Goal: Task Accomplishment & Management: Use online tool/utility

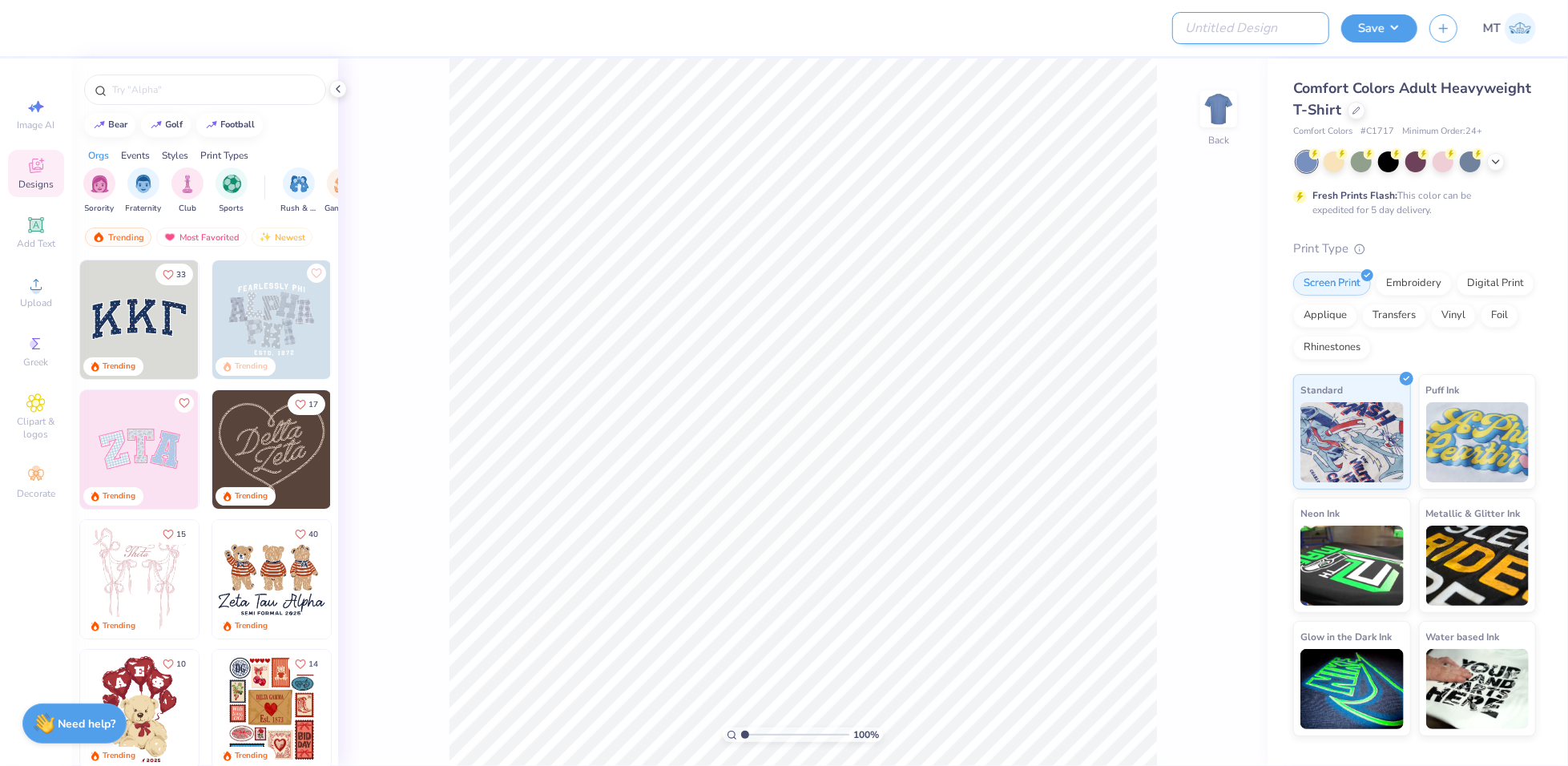
click at [1266, 25] on input "Design Title" at bounding box center [1250, 28] width 157 height 32
paste input "FPS239263"
type input "FPS239263"
click at [1355, 112] on icon at bounding box center [1356, 109] width 8 height 8
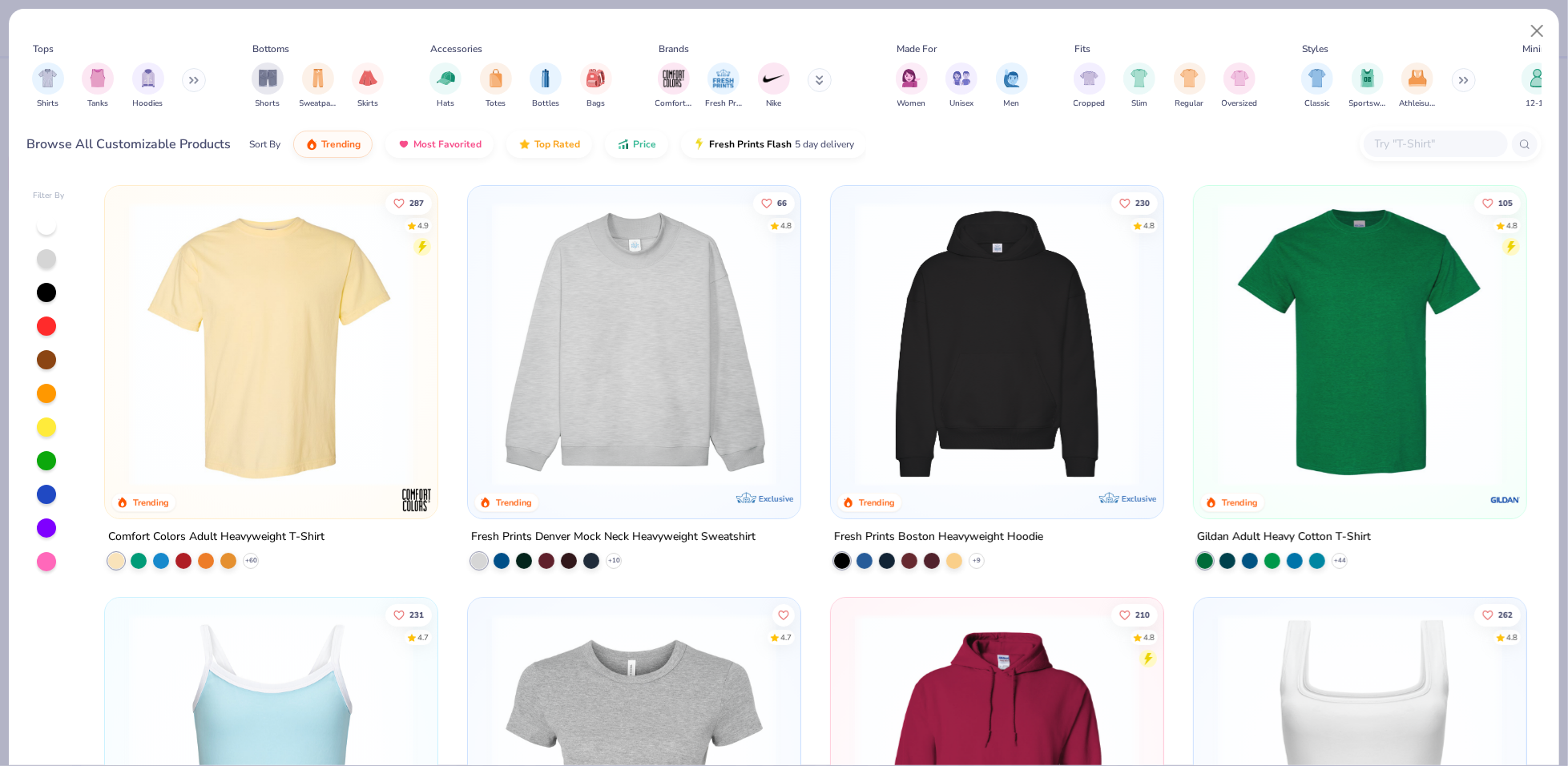
click at [1418, 134] on input "text" at bounding box center [1434, 143] width 123 height 19
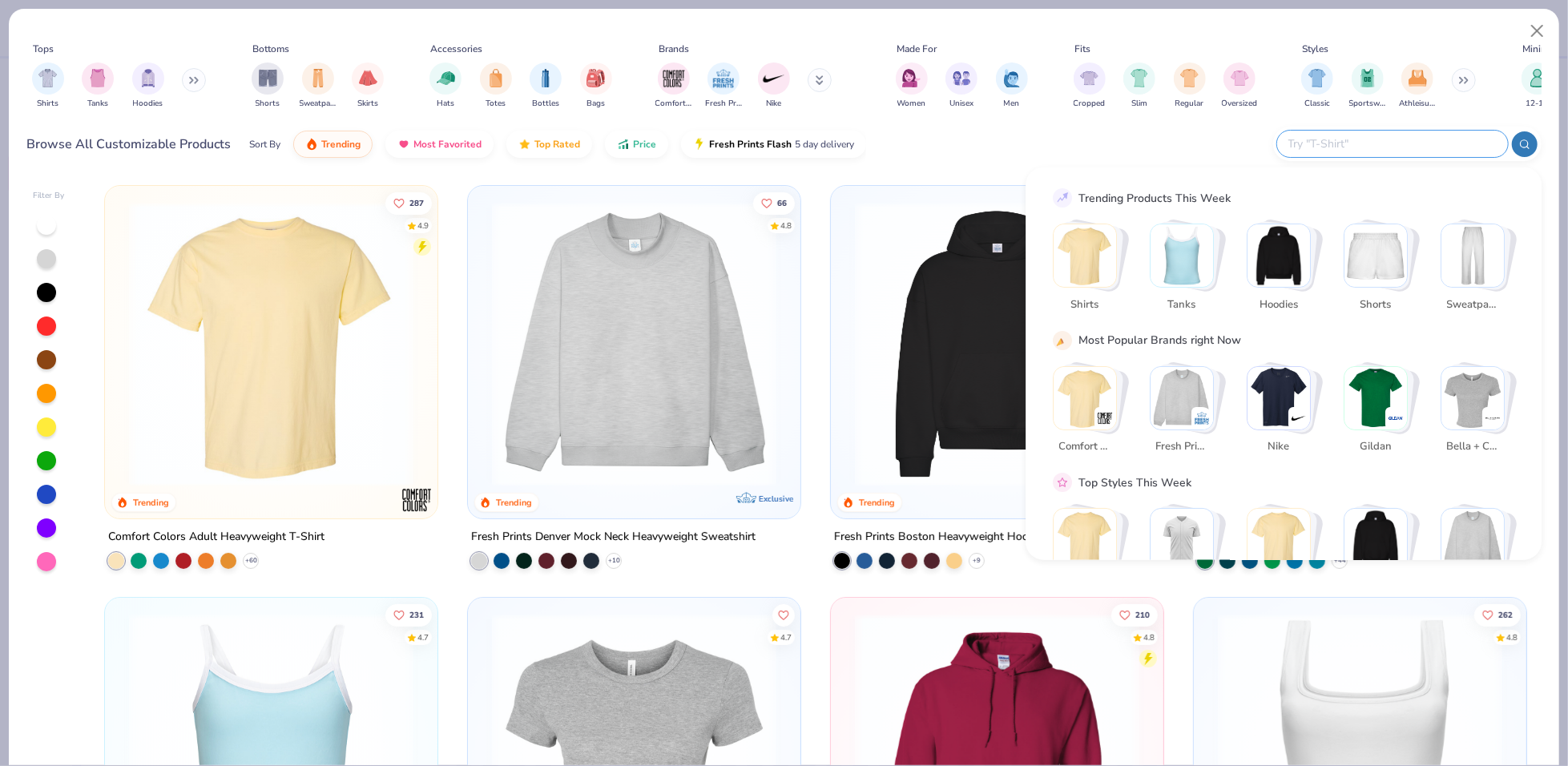
paste input "43011"
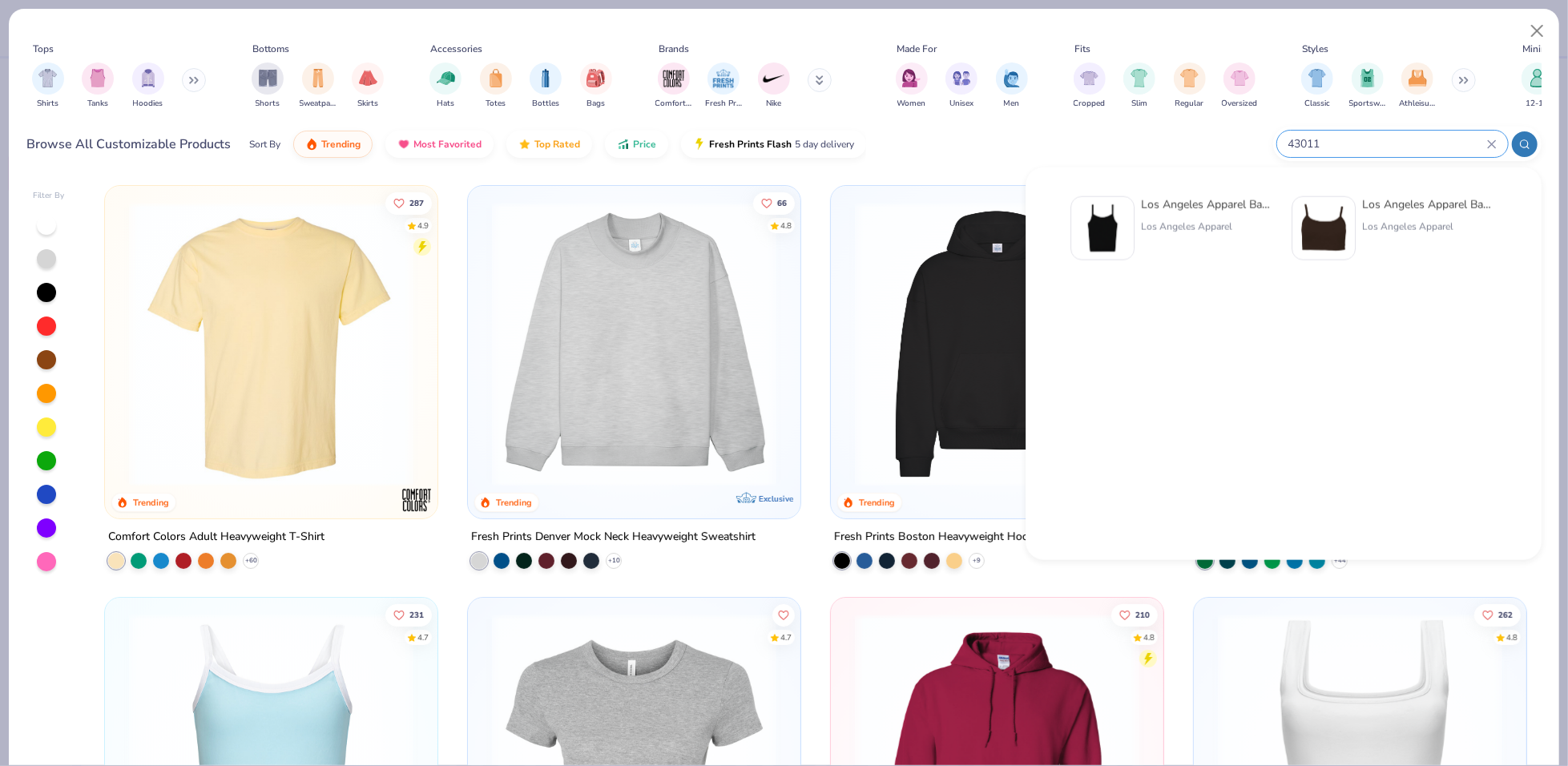
type input "43011"
click at [1138, 223] on div "Los Angeles Apparel Baby Rib Spaghetti Tank Los Angeles Apparel" at bounding box center [1172, 228] width 205 height 64
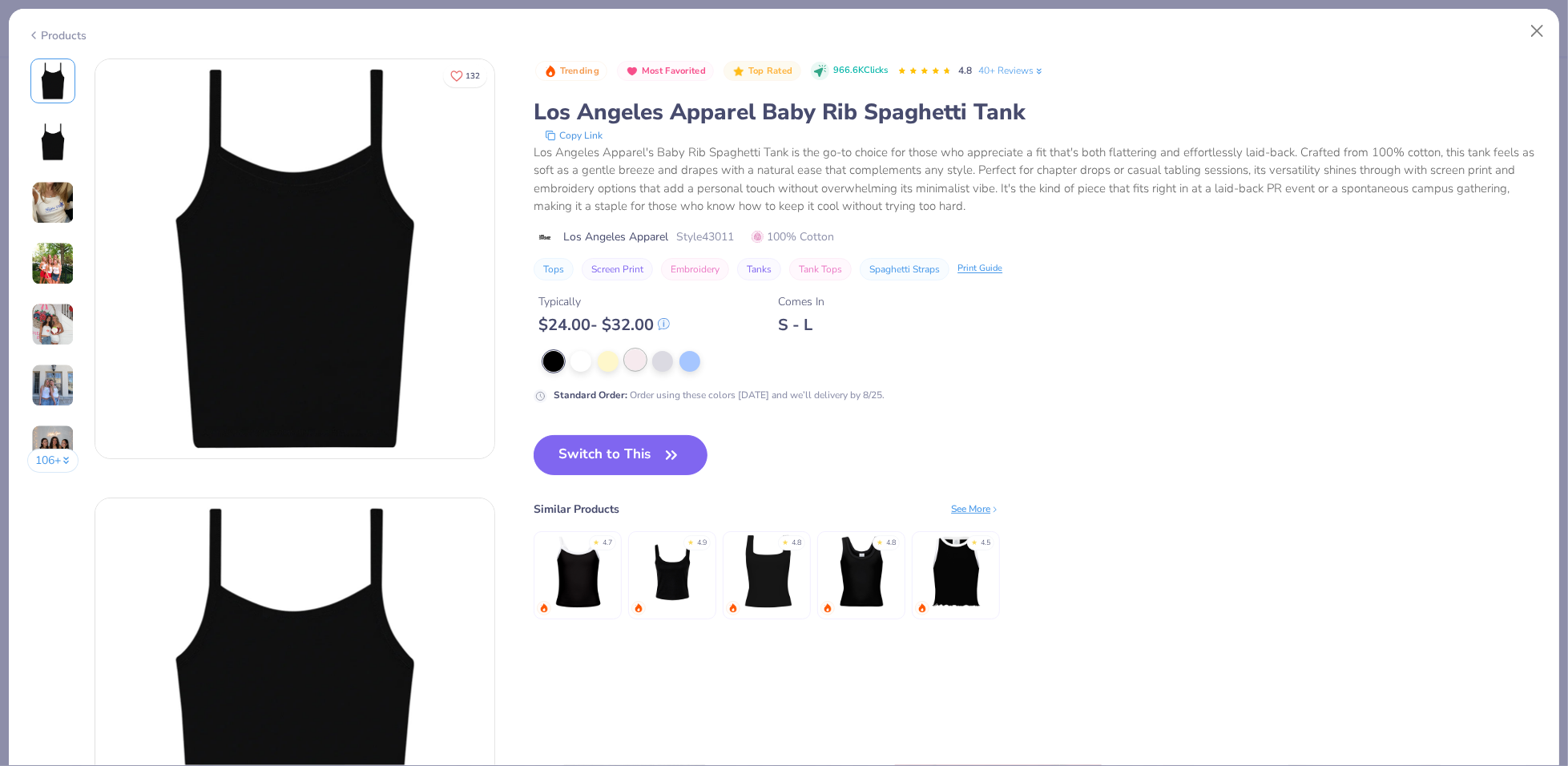
click at [630, 353] on div at bounding box center [635, 359] width 21 height 21
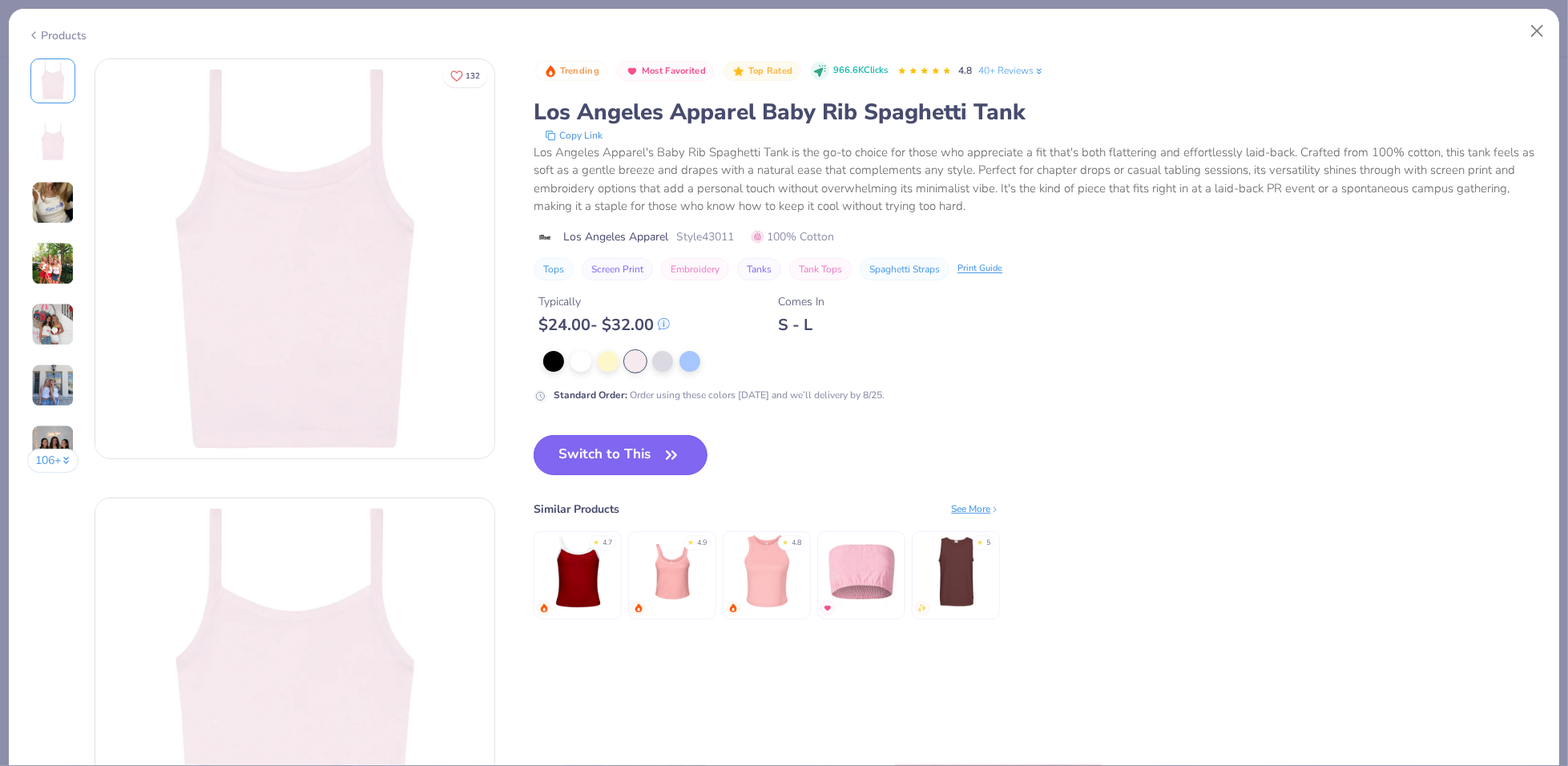
click at [655, 466] on button "Switch to This" at bounding box center [621, 455] width 174 height 40
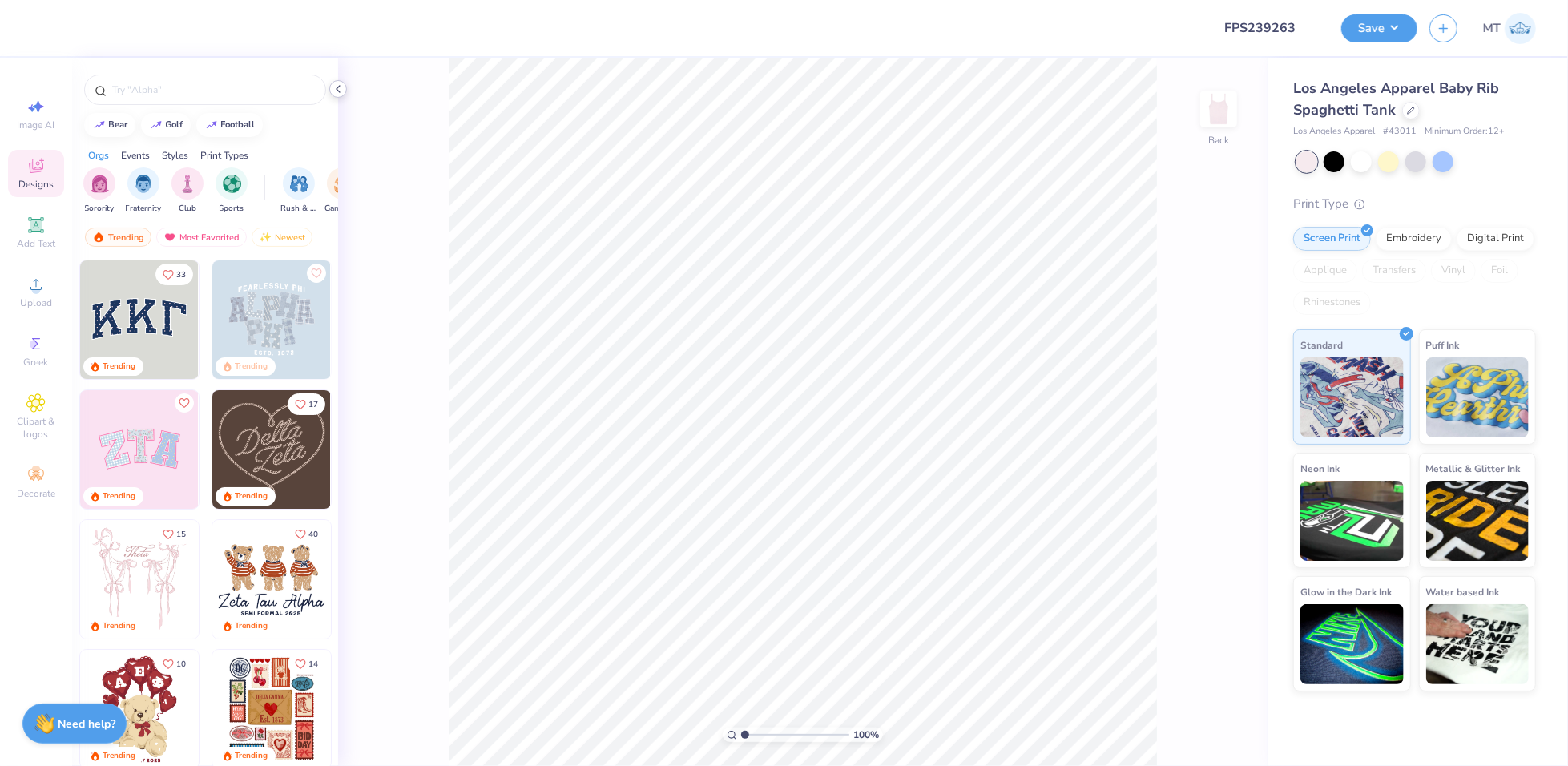
click at [341, 87] on icon at bounding box center [337, 89] width 13 height 13
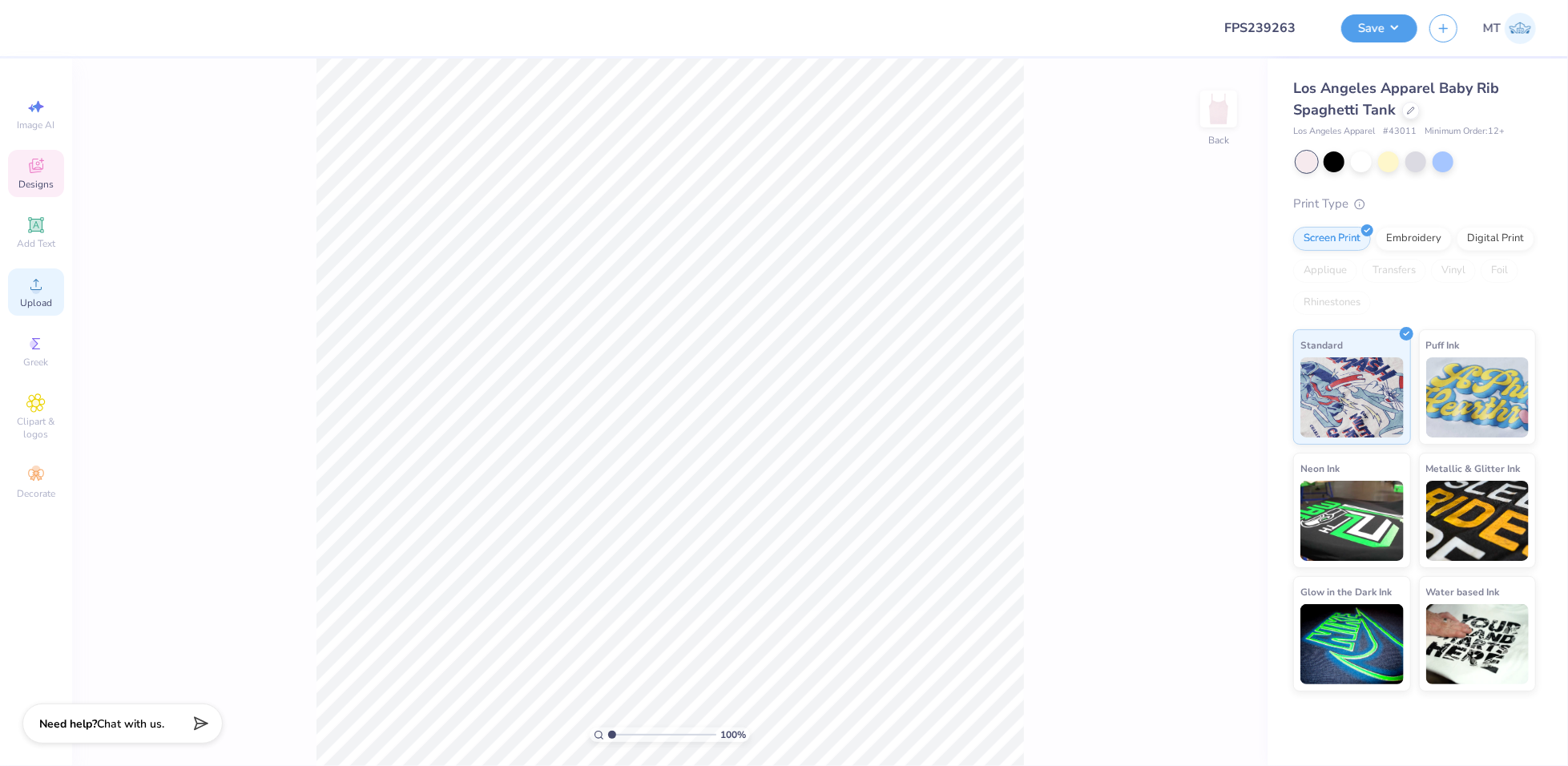
click at [30, 292] on icon at bounding box center [36, 283] width 19 height 19
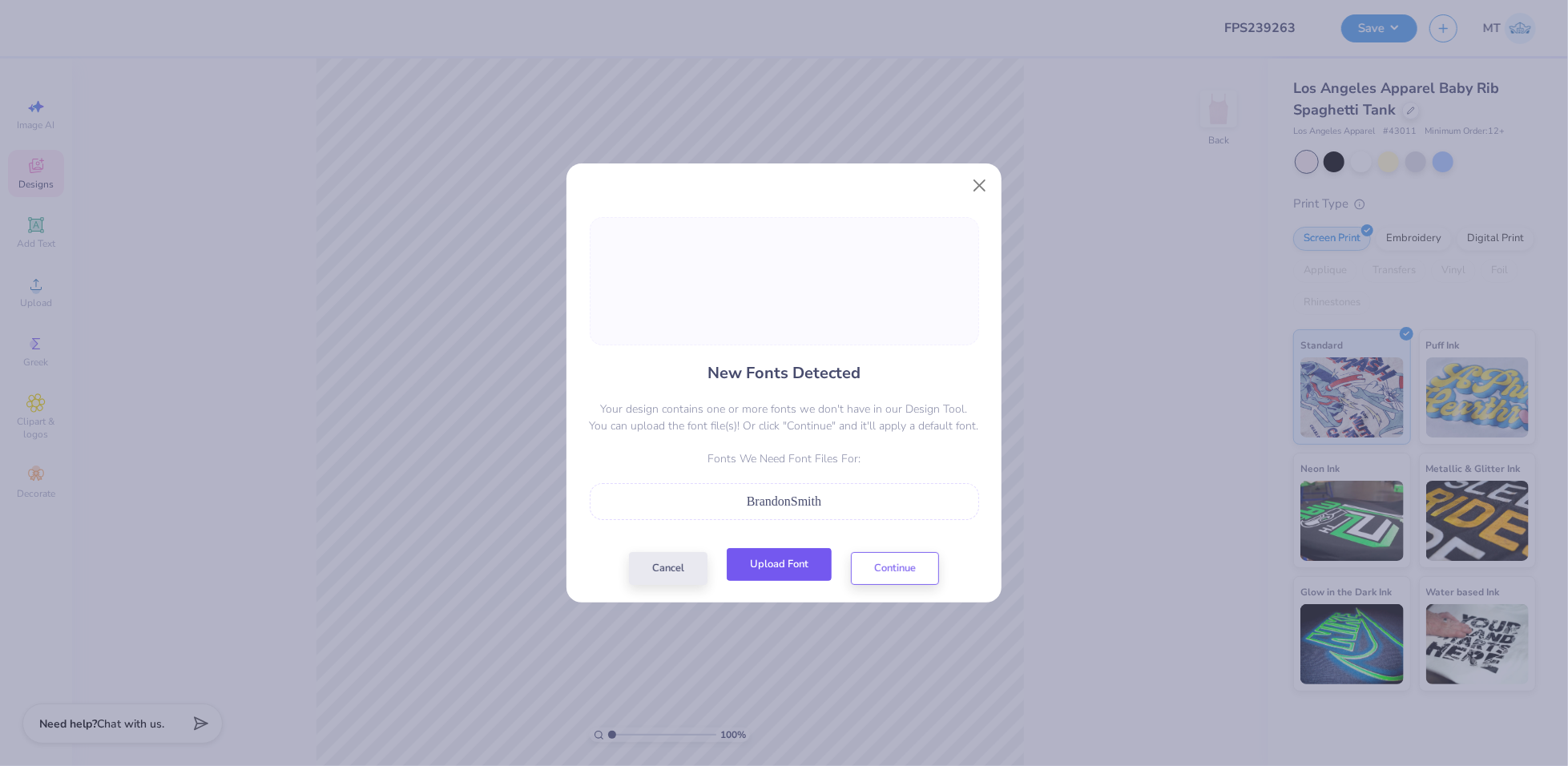
click at [784, 561] on button "Upload Font" at bounding box center [779, 564] width 105 height 33
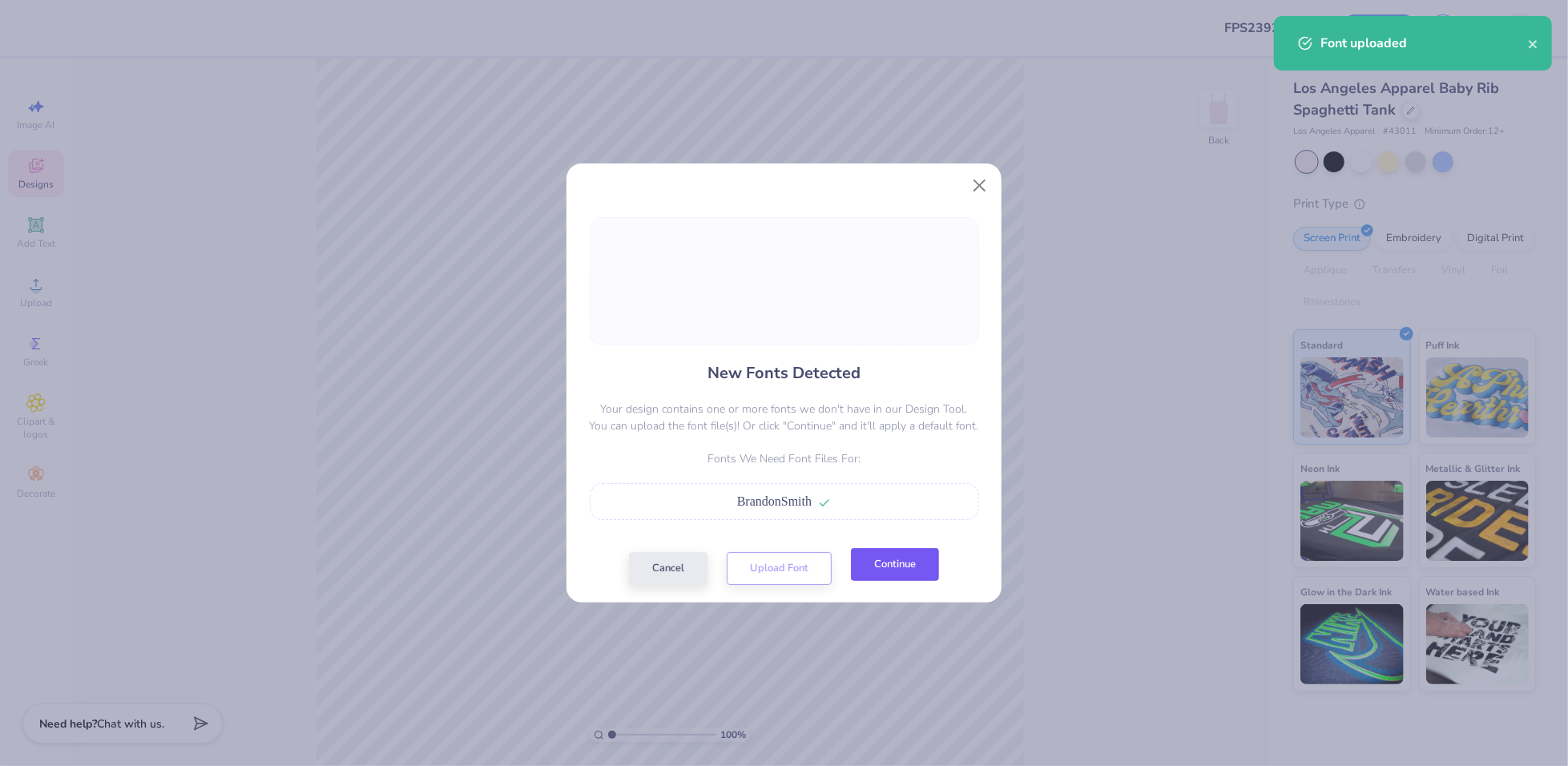
click at [917, 569] on button "Continue" at bounding box center [894, 564] width 88 height 33
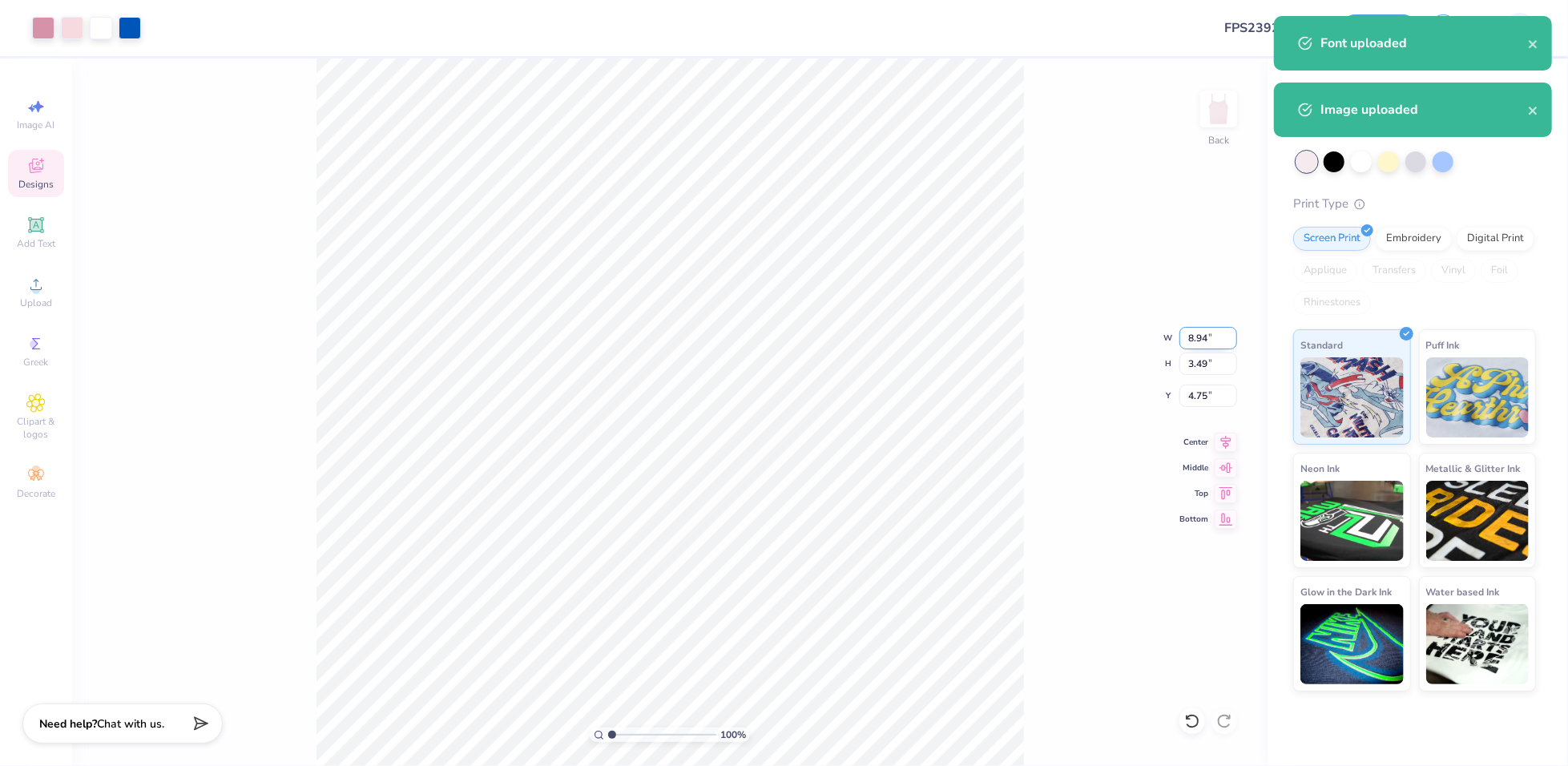
click at [1198, 337] on input "8.94" at bounding box center [1208, 338] width 57 height 23
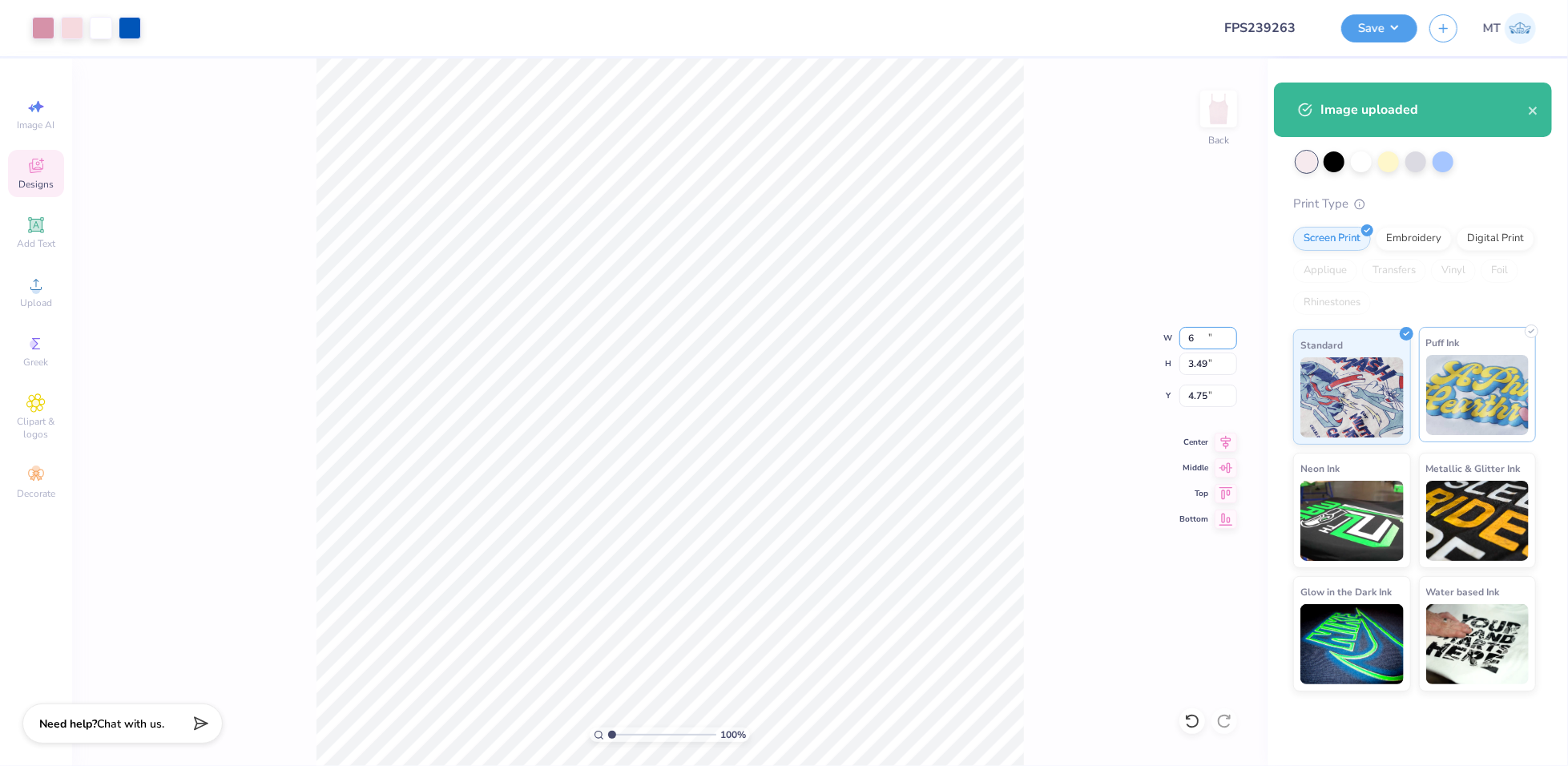
type input "6.00"
type input "2.35"
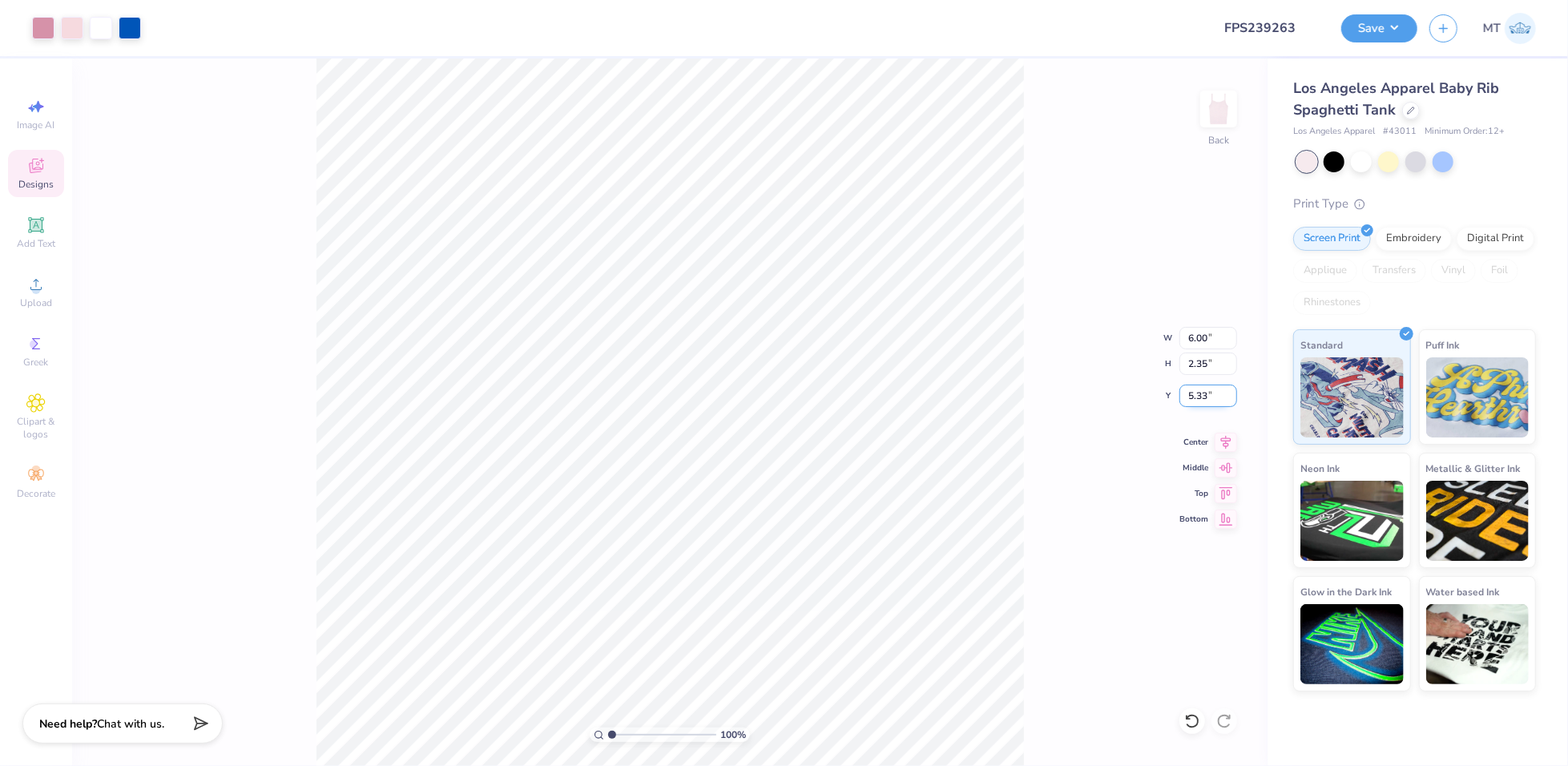
click at [1202, 396] on input "5.33" at bounding box center [1208, 396] width 57 height 23
type input "2.00"
click at [138, 30] on div at bounding box center [129, 26] width 23 height 23
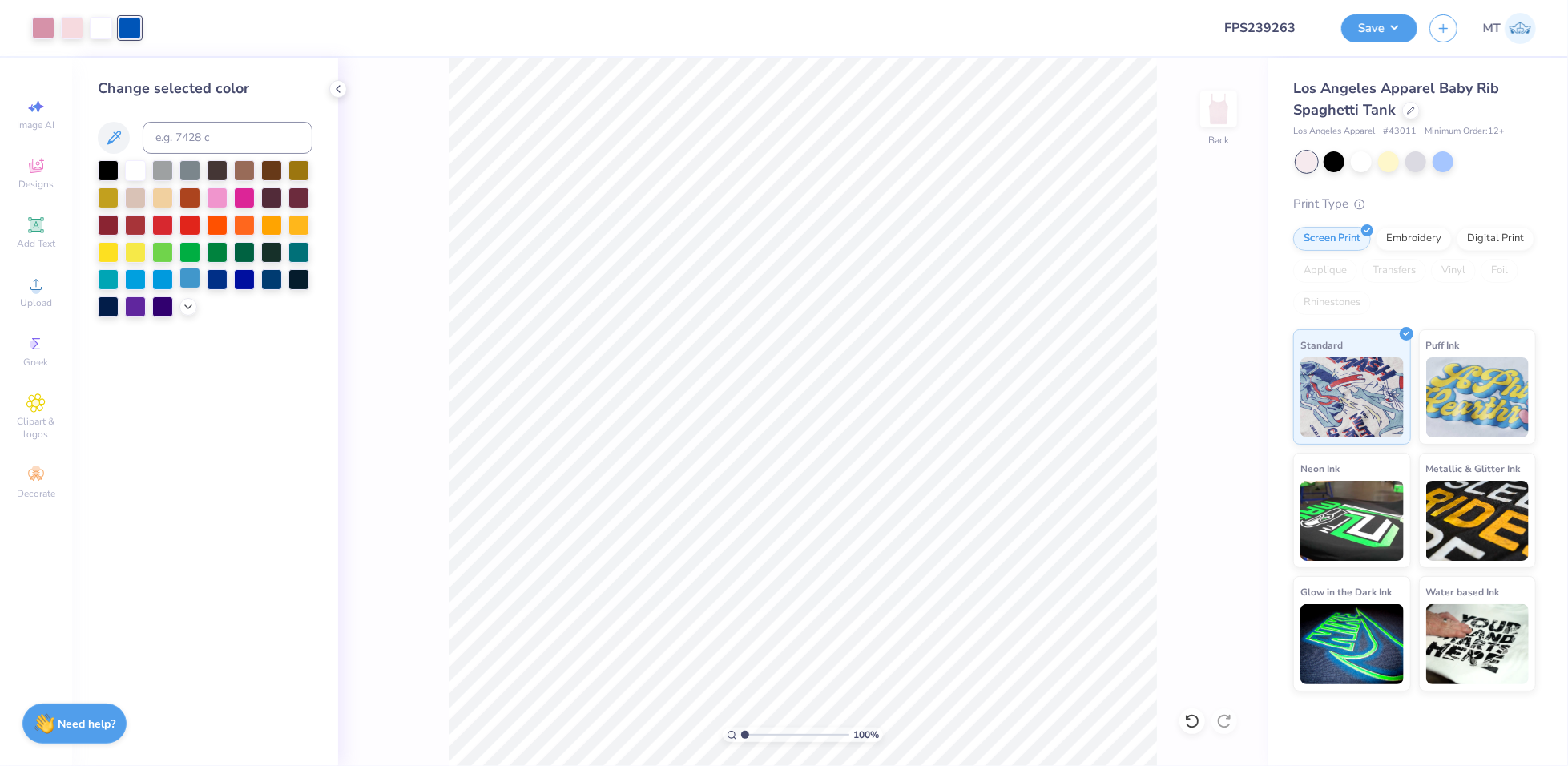
click at [188, 280] on div at bounding box center [189, 277] width 21 height 21
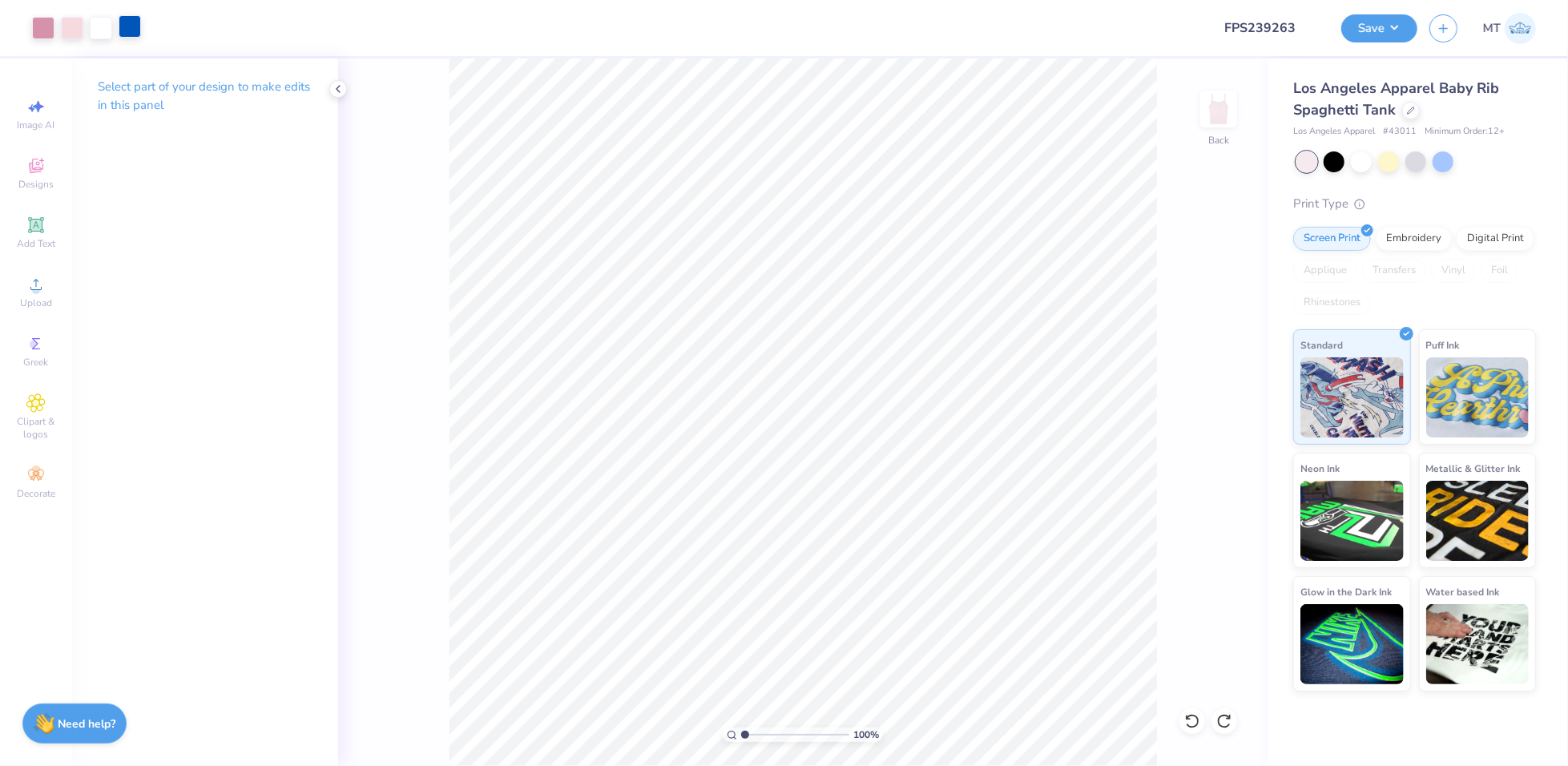
click at [138, 30] on div at bounding box center [129, 26] width 23 height 23
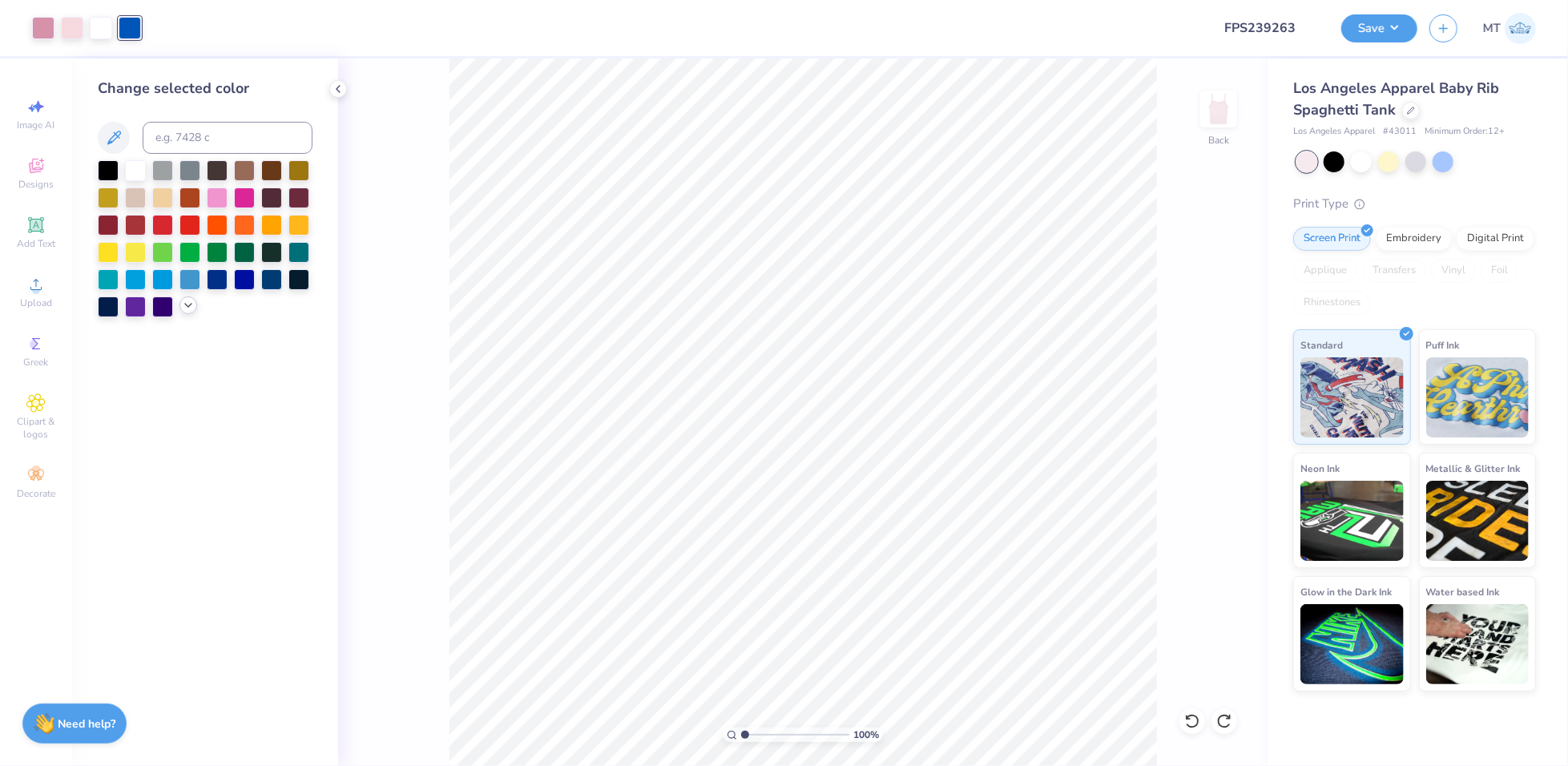
click at [187, 306] on icon at bounding box center [187, 305] width 13 height 13
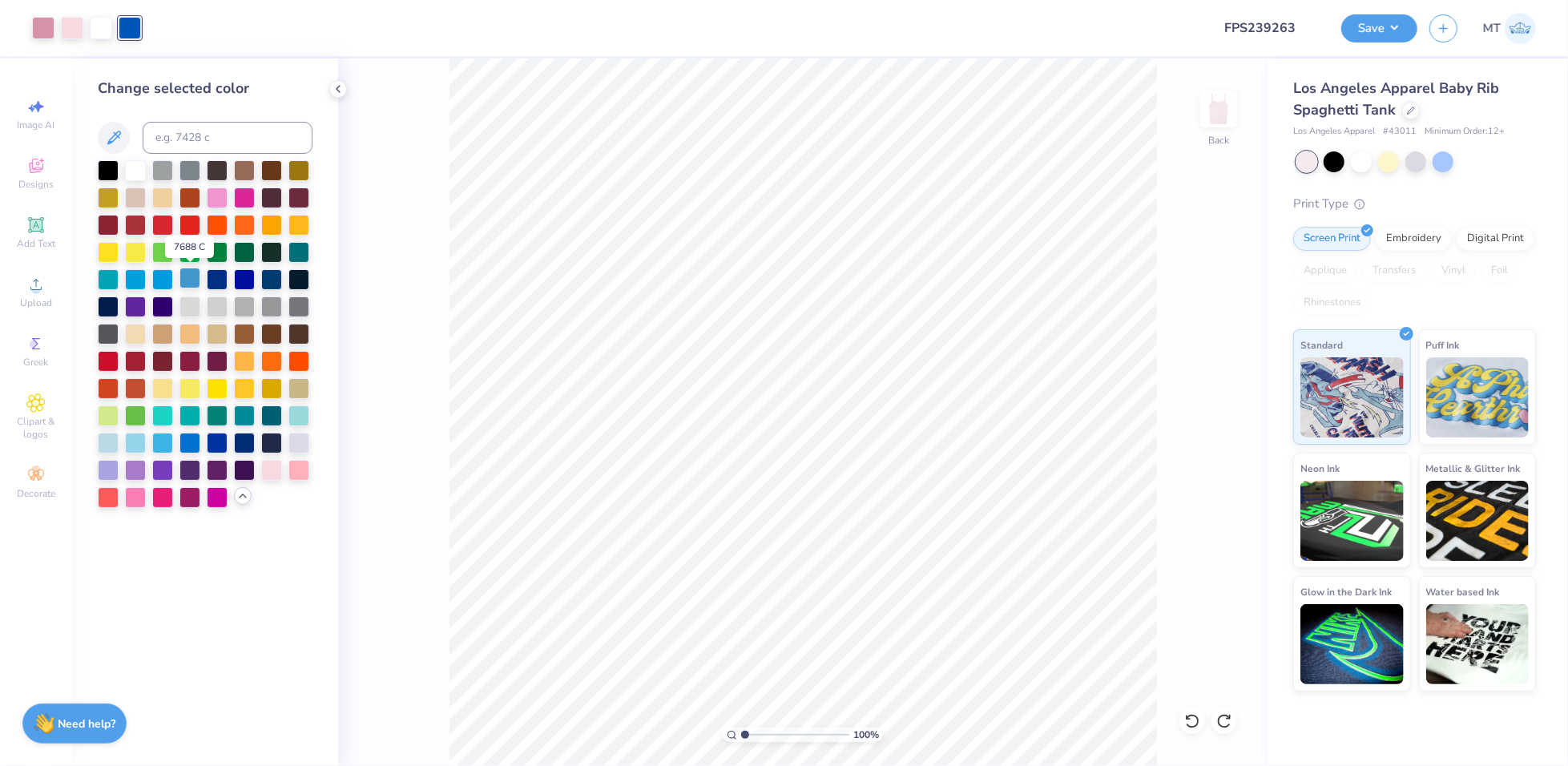
click at [187, 279] on div at bounding box center [189, 277] width 21 height 21
click at [216, 448] on div at bounding box center [216, 441] width 21 height 21
click at [184, 440] on div at bounding box center [189, 441] width 21 height 21
click at [189, 278] on div at bounding box center [189, 277] width 21 height 21
click at [245, 504] on div at bounding box center [205, 334] width 215 height 347
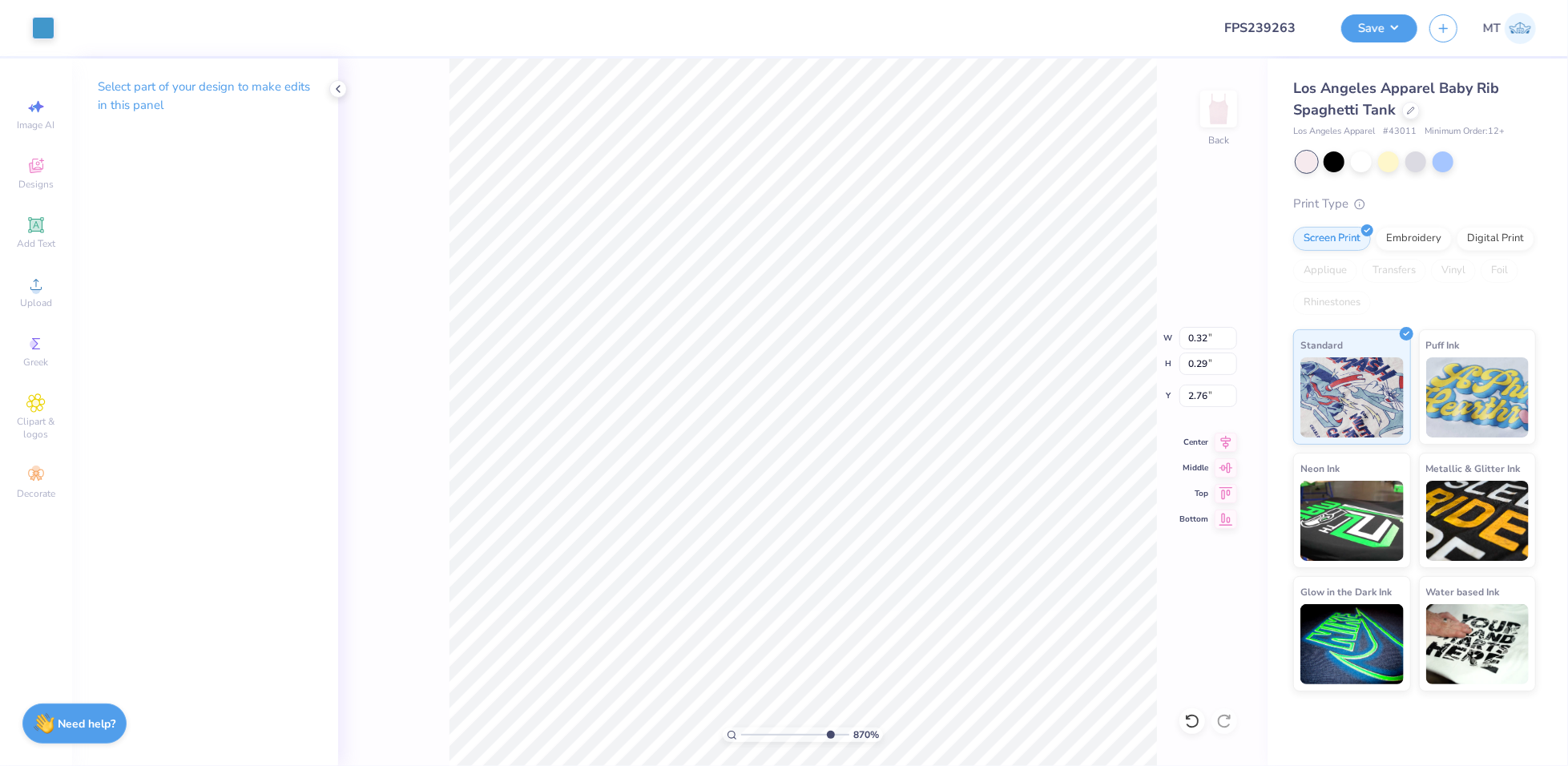
type input "8.70037567638203"
type input "2.77"
type input "10"
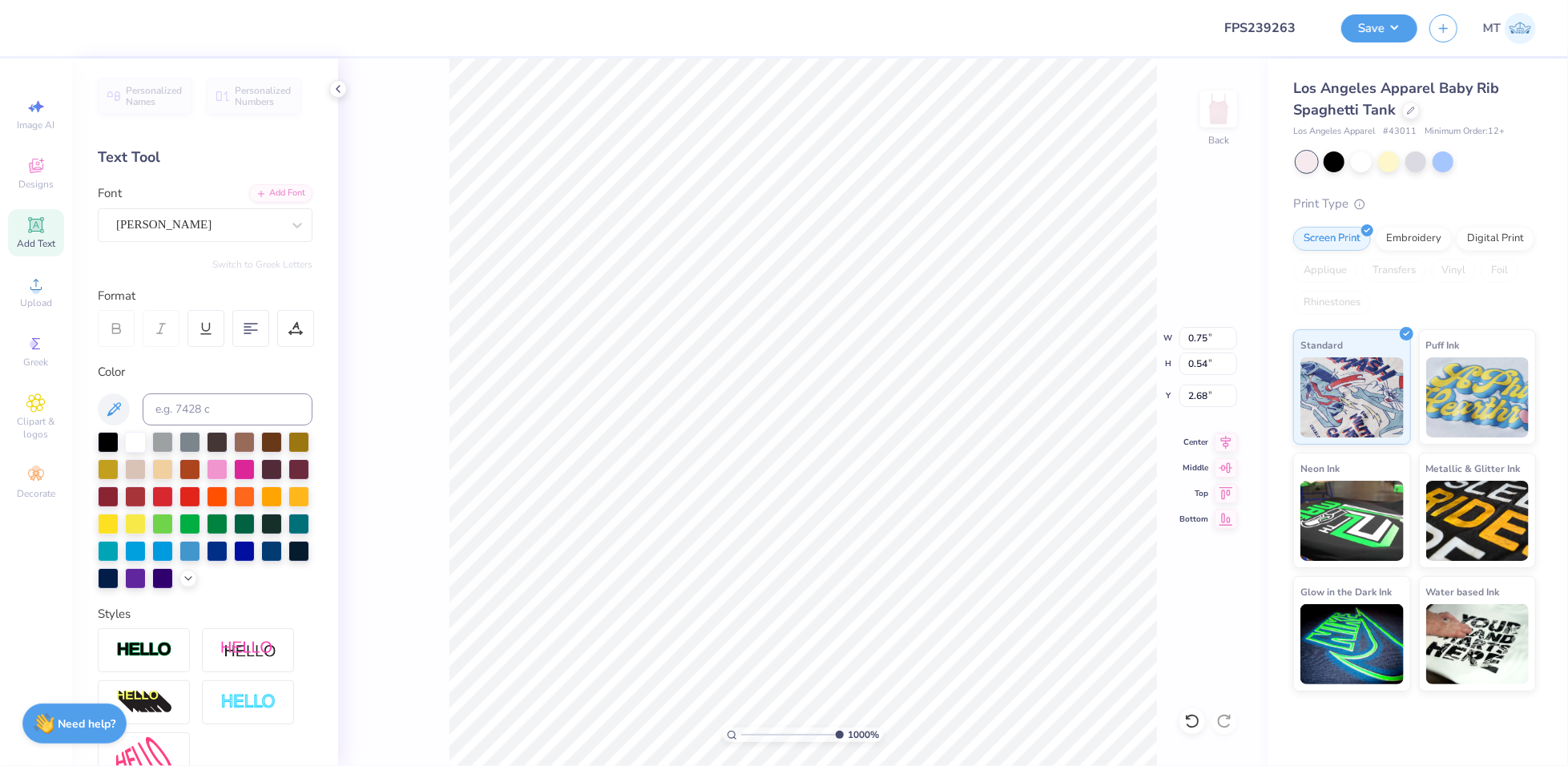
scroll to position [18, 2]
type textarea "gphi"
click at [284, 329] on div at bounding box center [295, 328] width 37 height 37
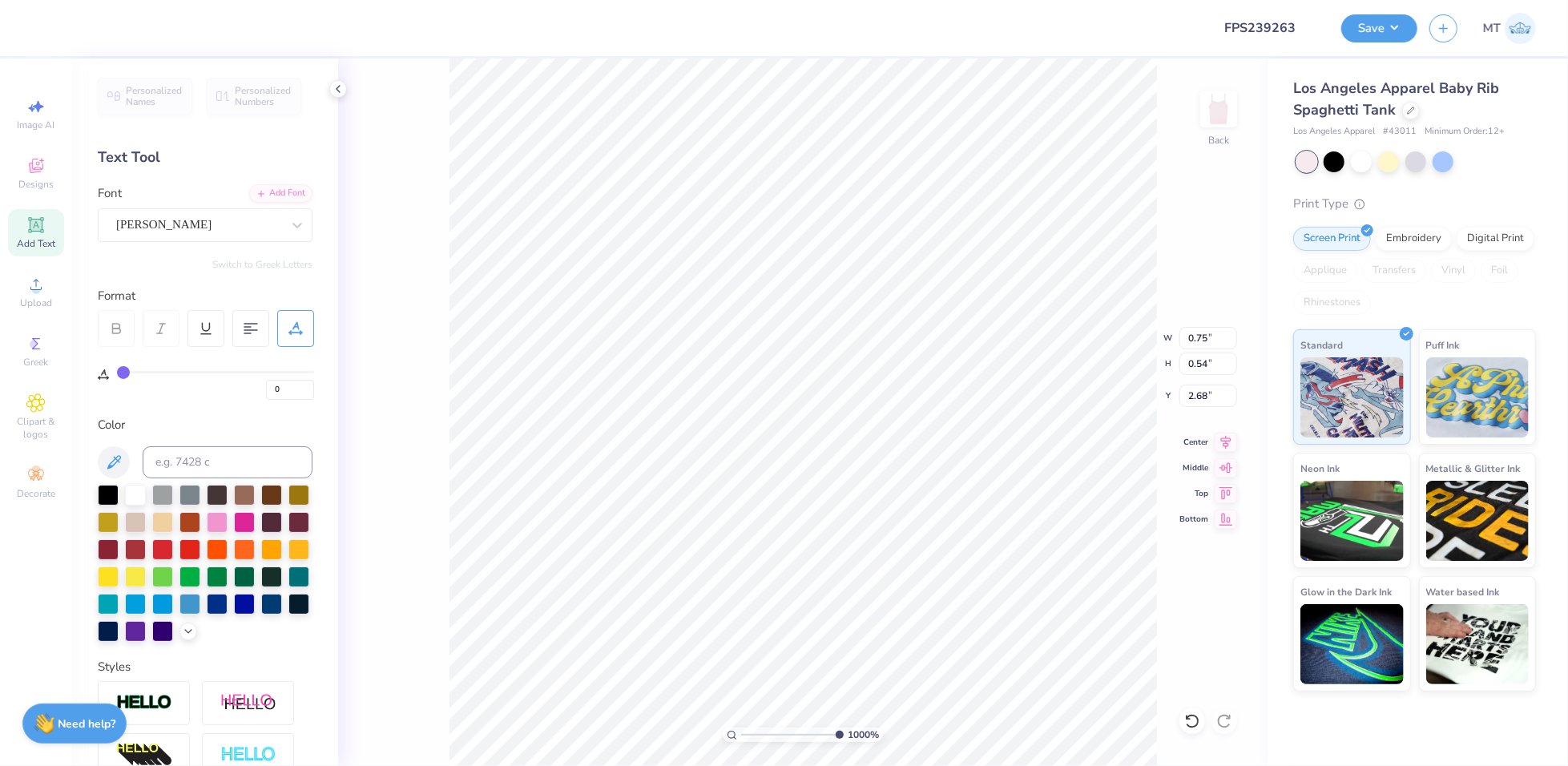
type input "2"
type input "3"
type input "4"
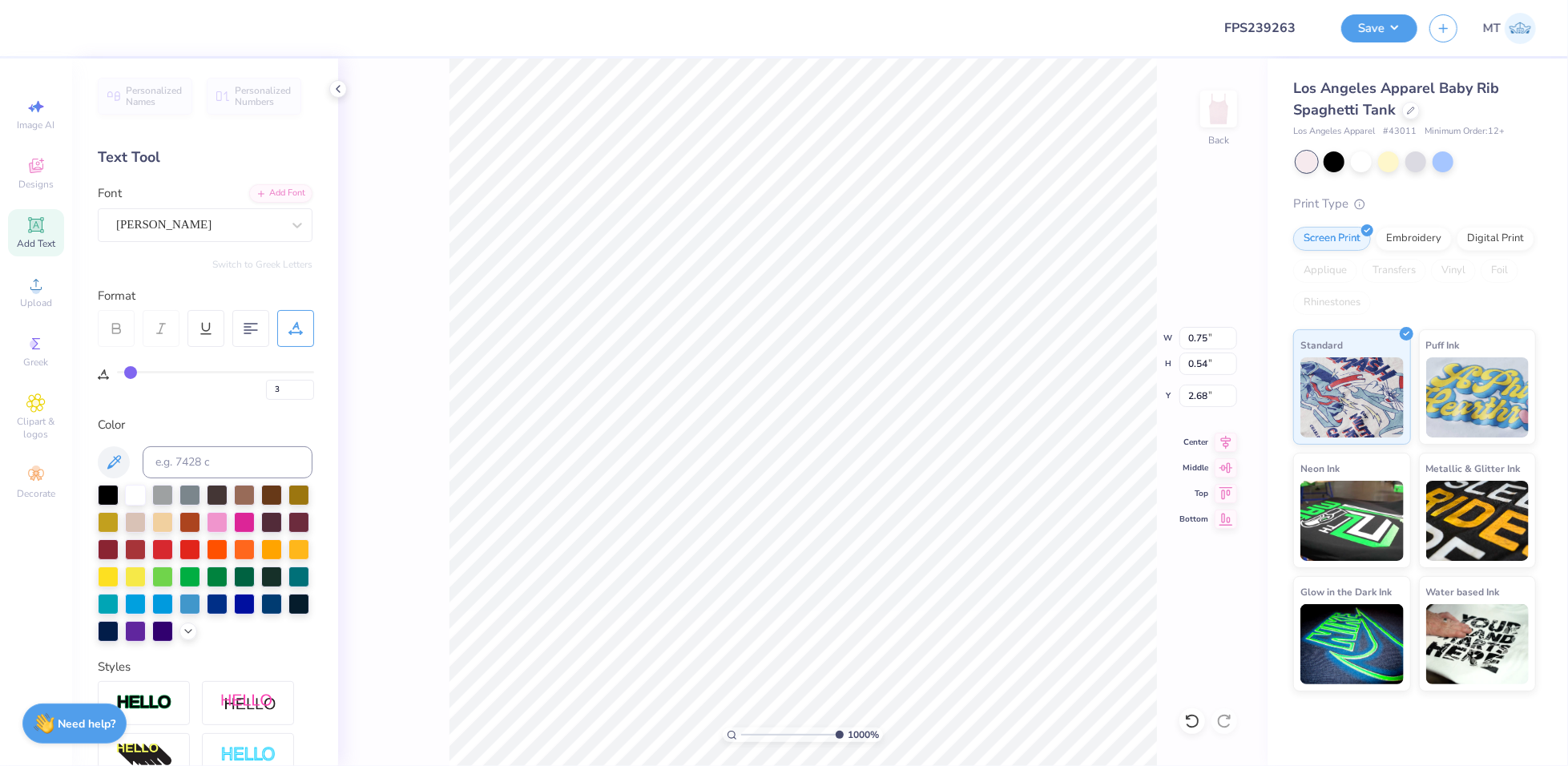
type input "4"
type input "6"
type input "7"
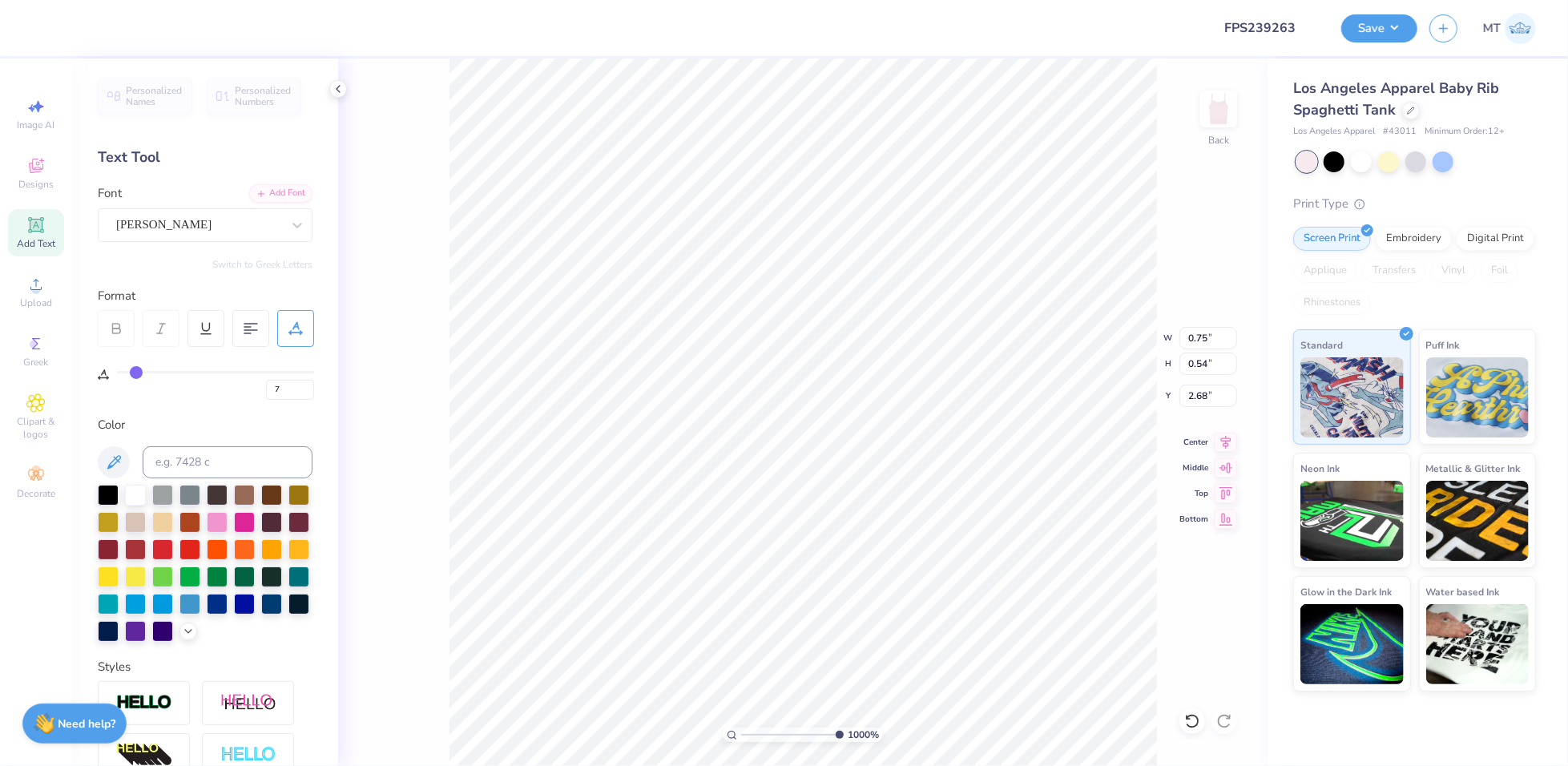
type input "8"
type input "10"
type input "12"
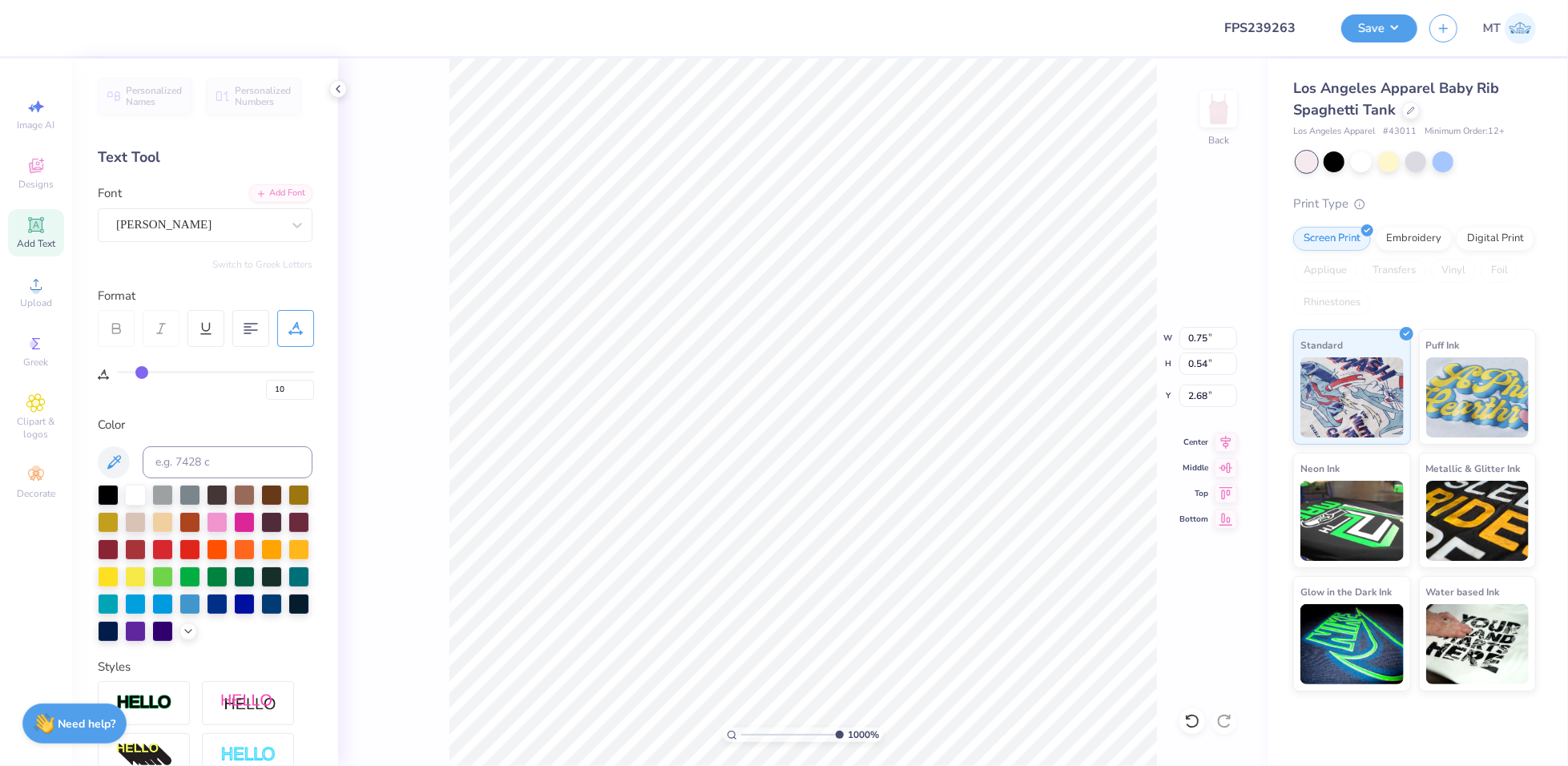
type input "12"
type input "13"
type input "14"
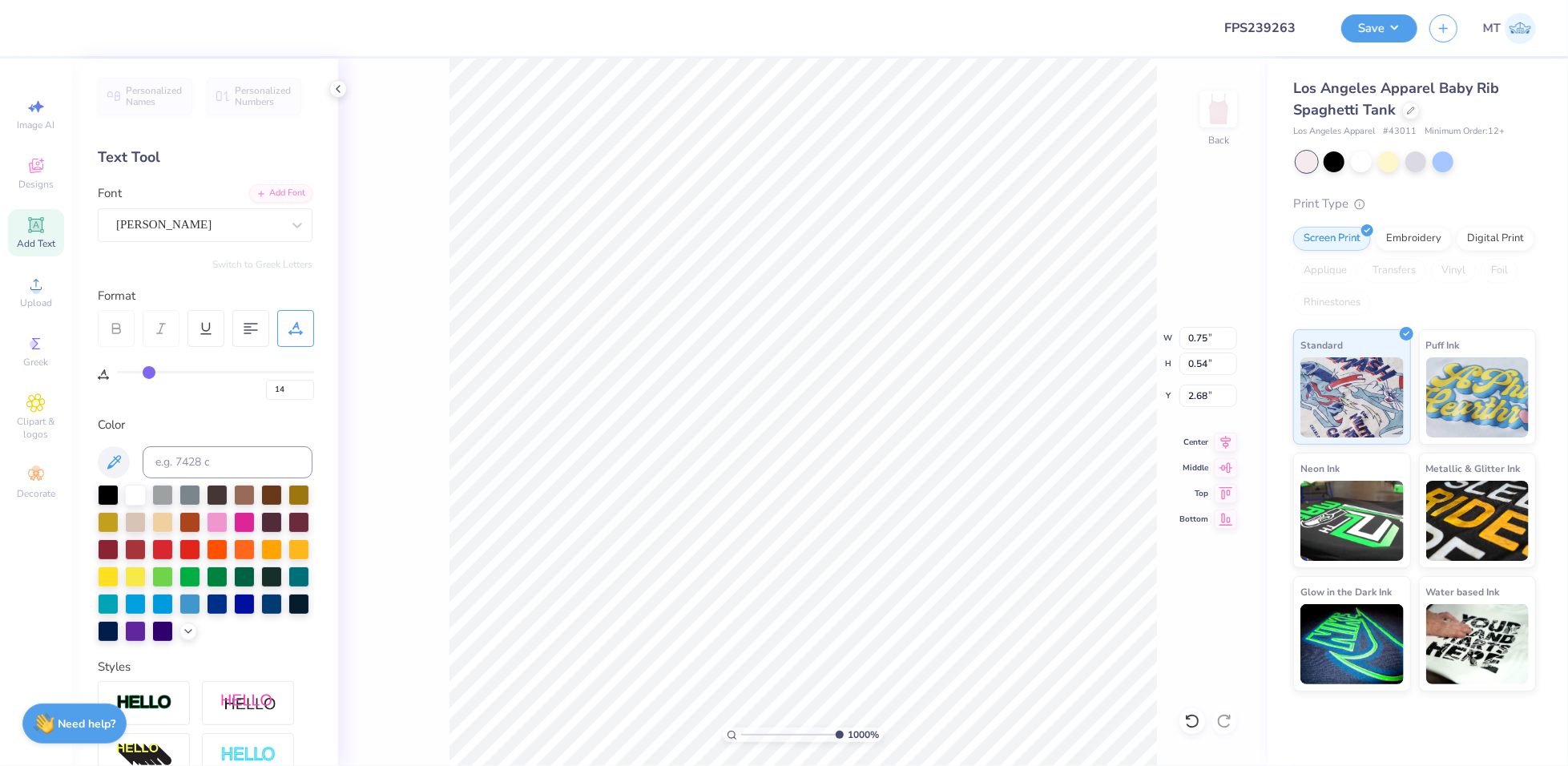
type input "15"
type input "16"
drag, startPoint x: 125, startPoint y: 370, endPoint x: 153, endPoint y: 367, distance: 28.2
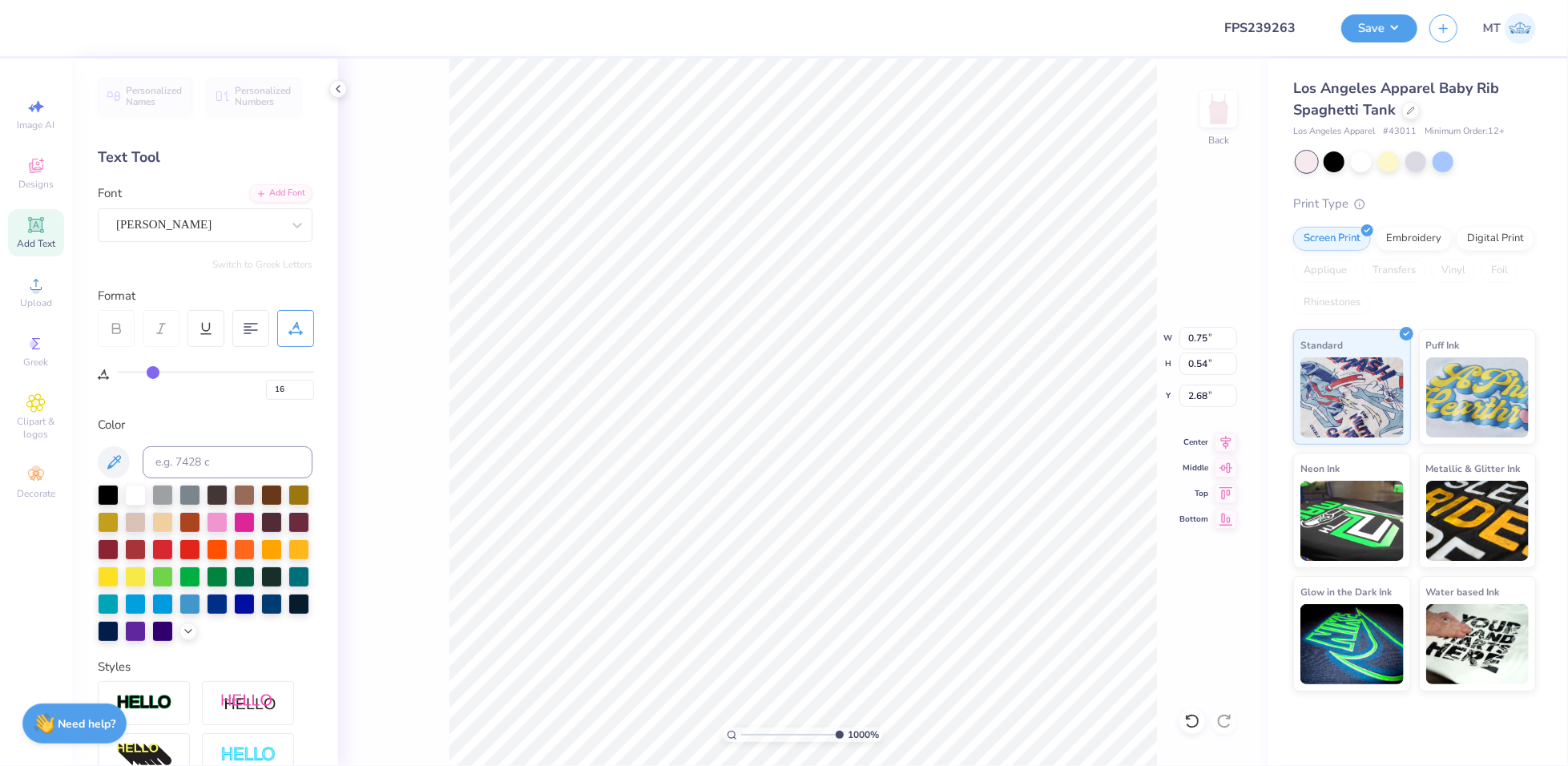
type input "16"
click at [153, 371] on input "range" at bounding box center [216, 372] width 197 height 2
type input "0.96"
type input "0.64"
type input "2.65"
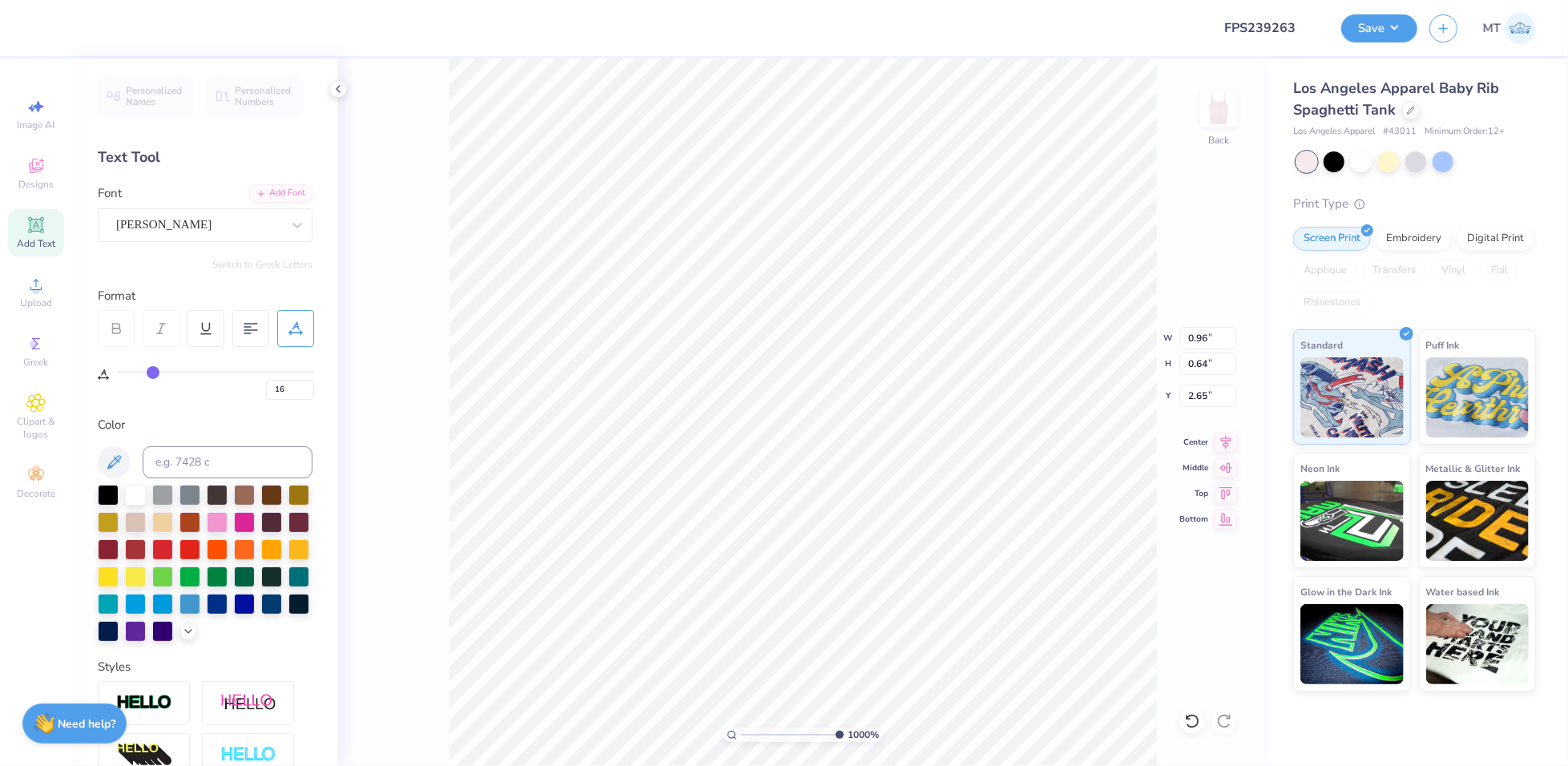
type input "15"
type input "13"
type input "10"
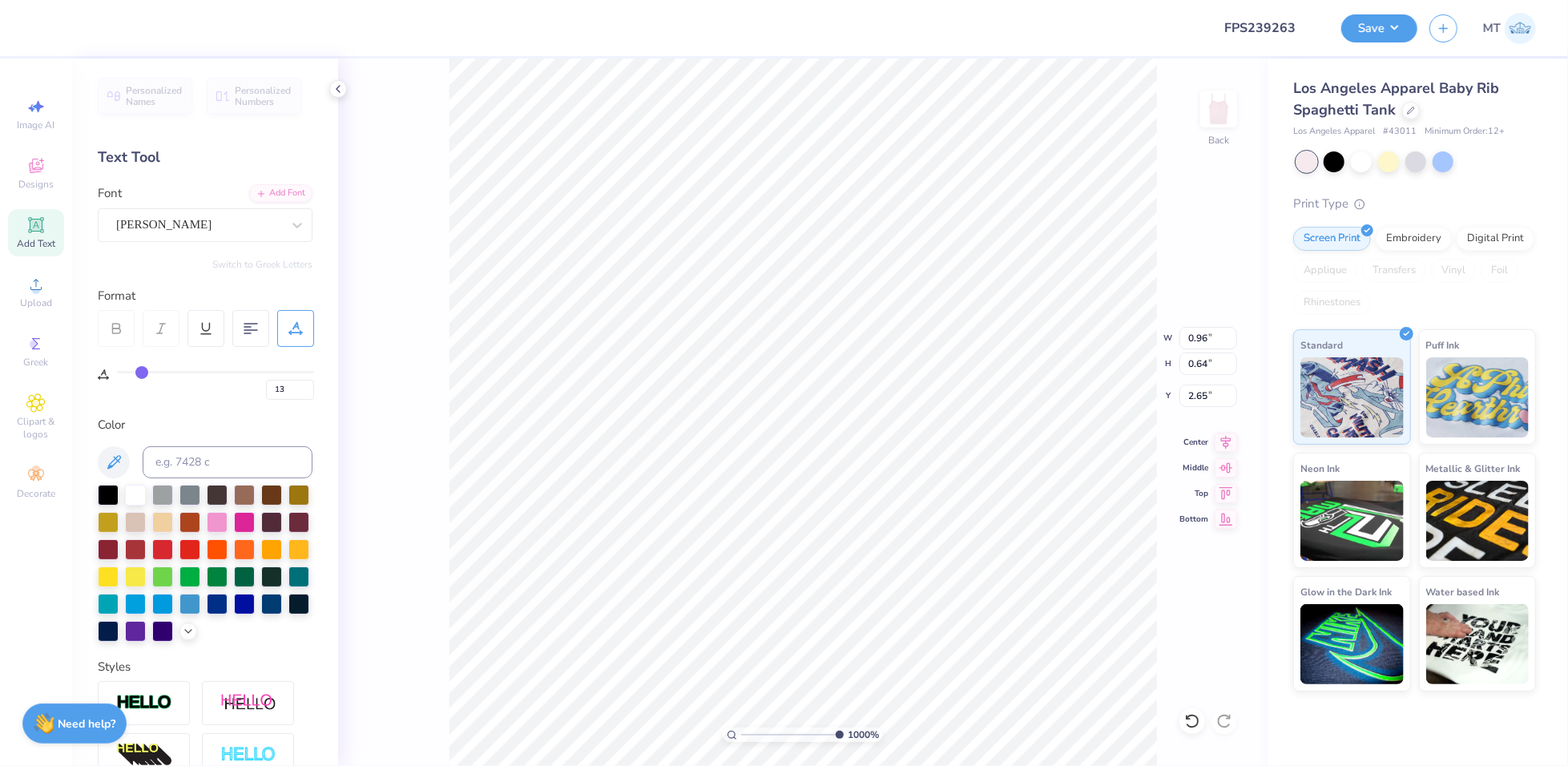
type input "10"
type input "7"
type input "5"
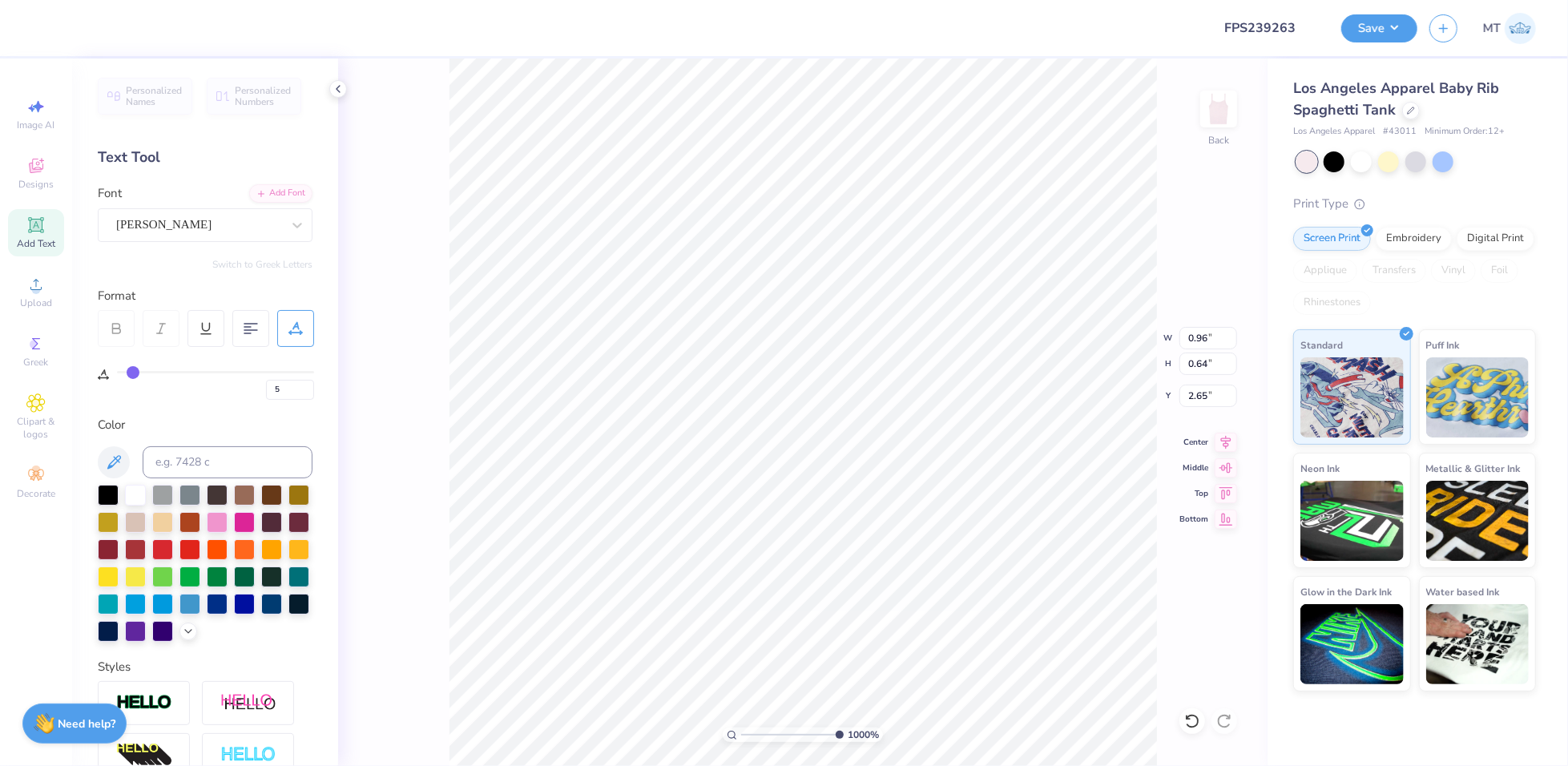
type input "3"
type input "2"
type input "1"
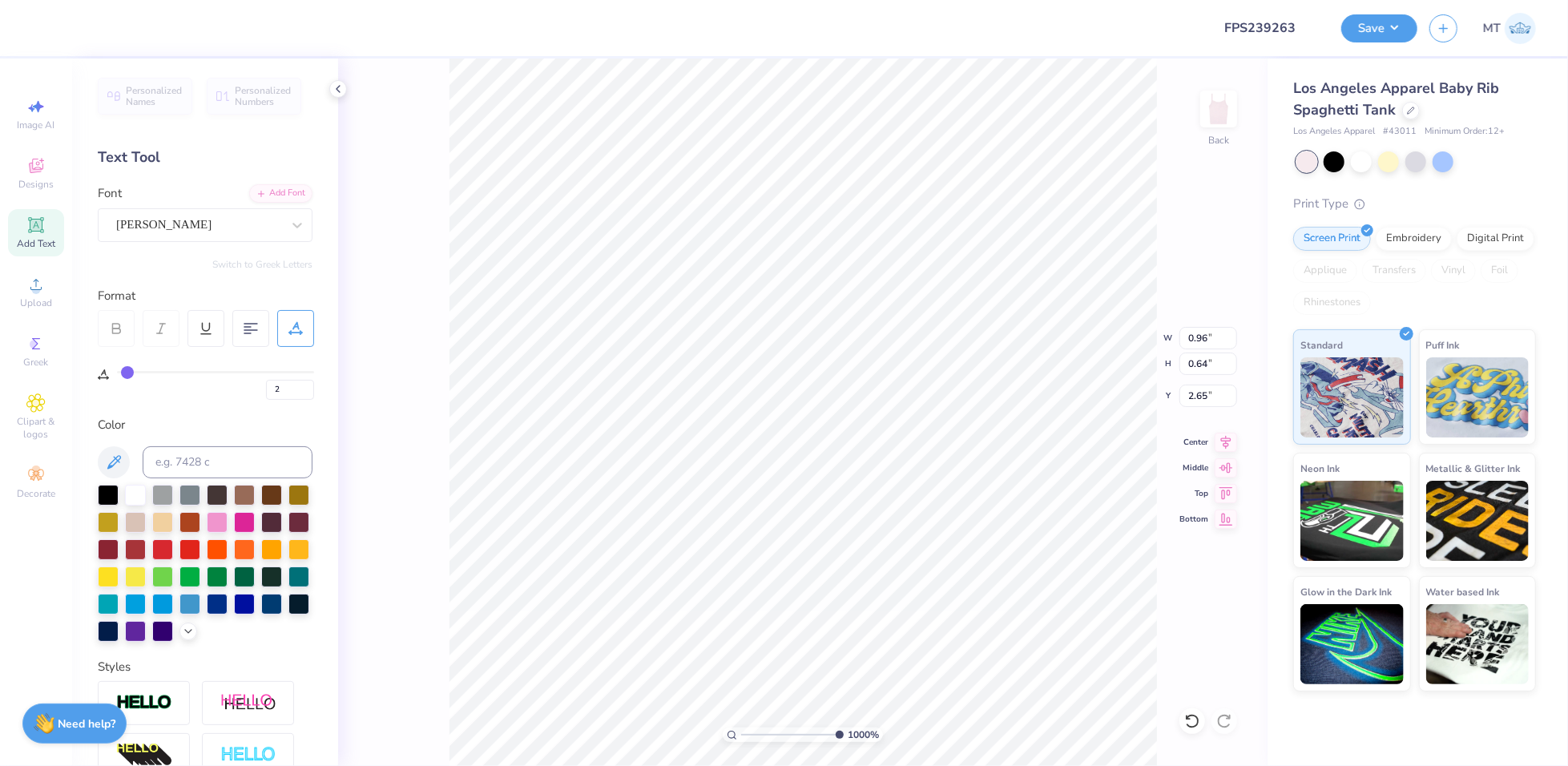
type input "1"
type input "0"
drag, startPoint x: 151, startPoint y: 371, endPoint x: 90, endPoint y: 372, distance: 61.0
type input "0"
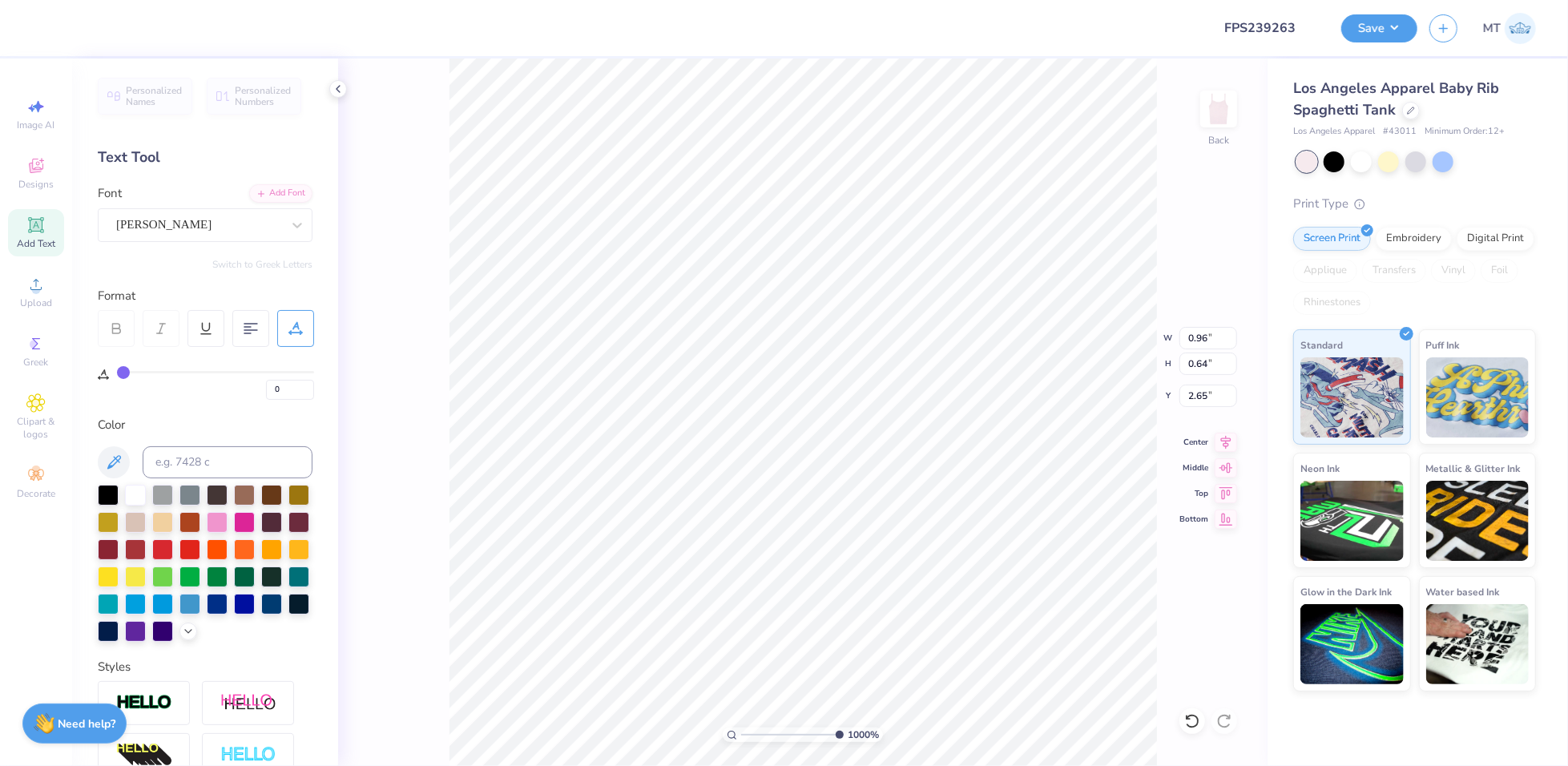
click at [117, 372] on input "range" at bounding box center [216, 372] width 197 height 2
type input "0.76"
type input "0.62"
type input "2.66"
type input "1"
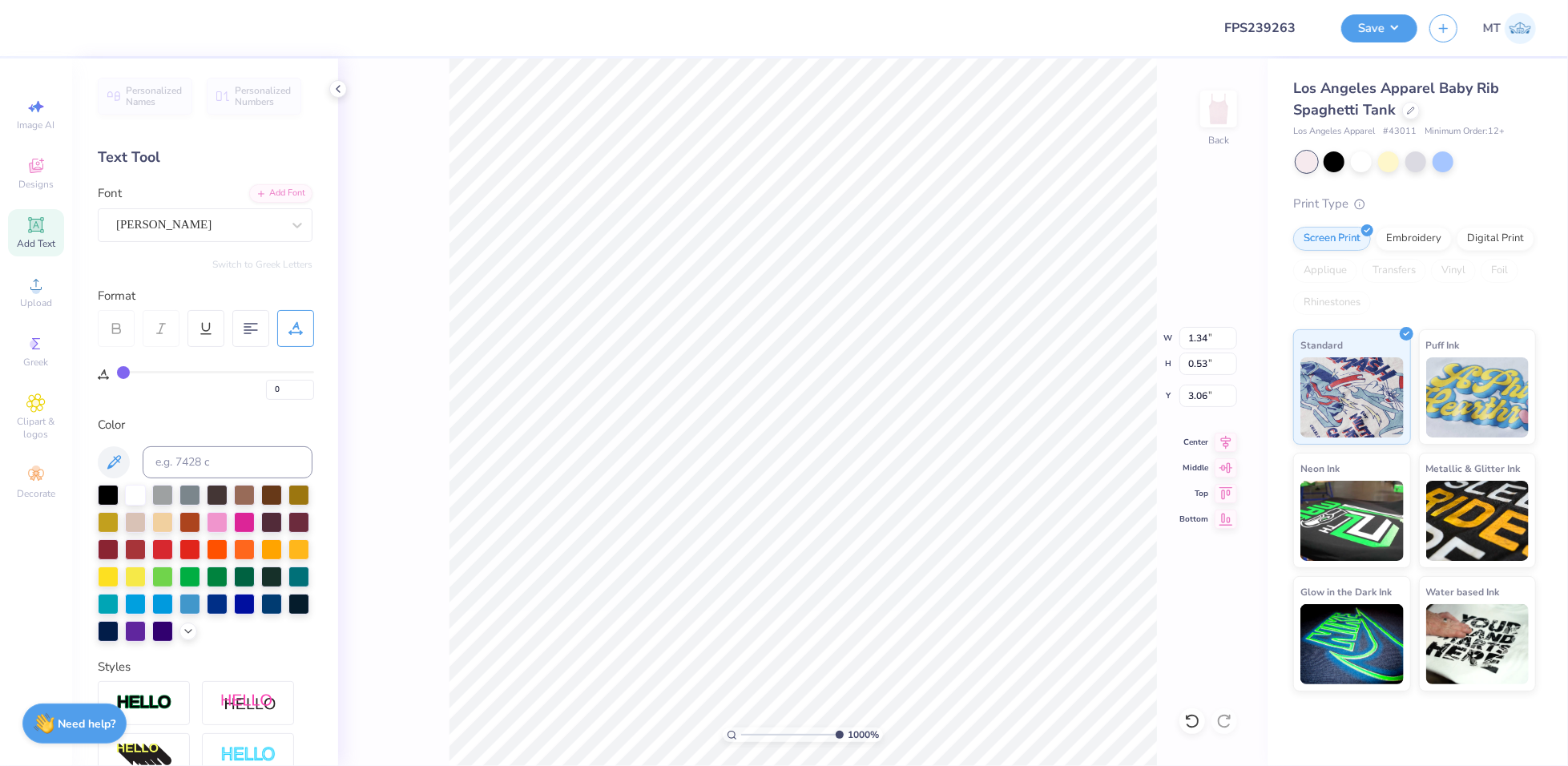
type input "1"
type input "2"
drag, startPoint x: 117, startPoint y: 374, endPoint x: 127, endPoint y: 377, distance: 10.4
type input "2"
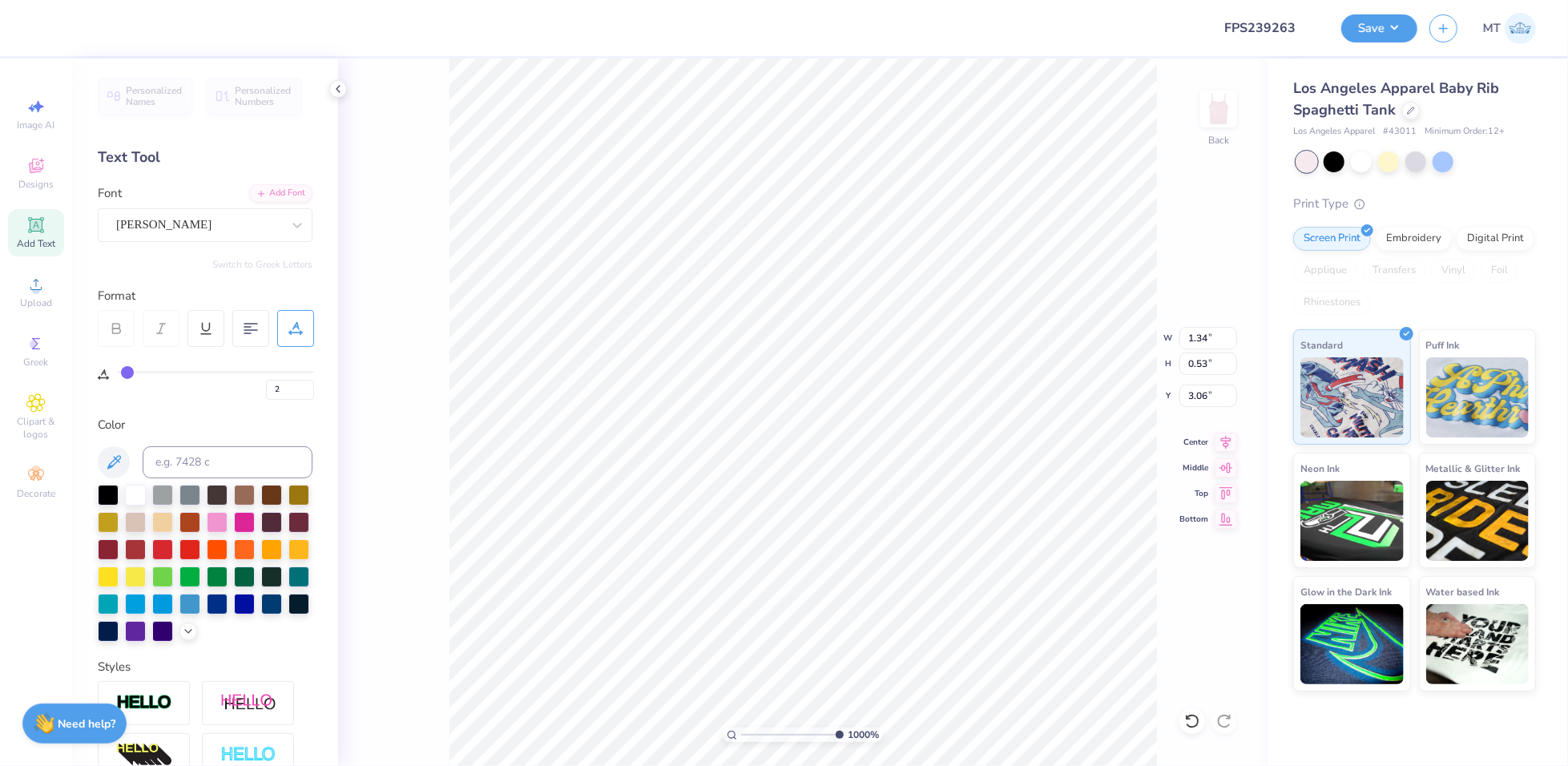
click at [127, 373] on input "range" at bounding box center [216, 372] width 197 height 2
type input "1.42"
type input "0.52"
type input "3.05"
type input "0"
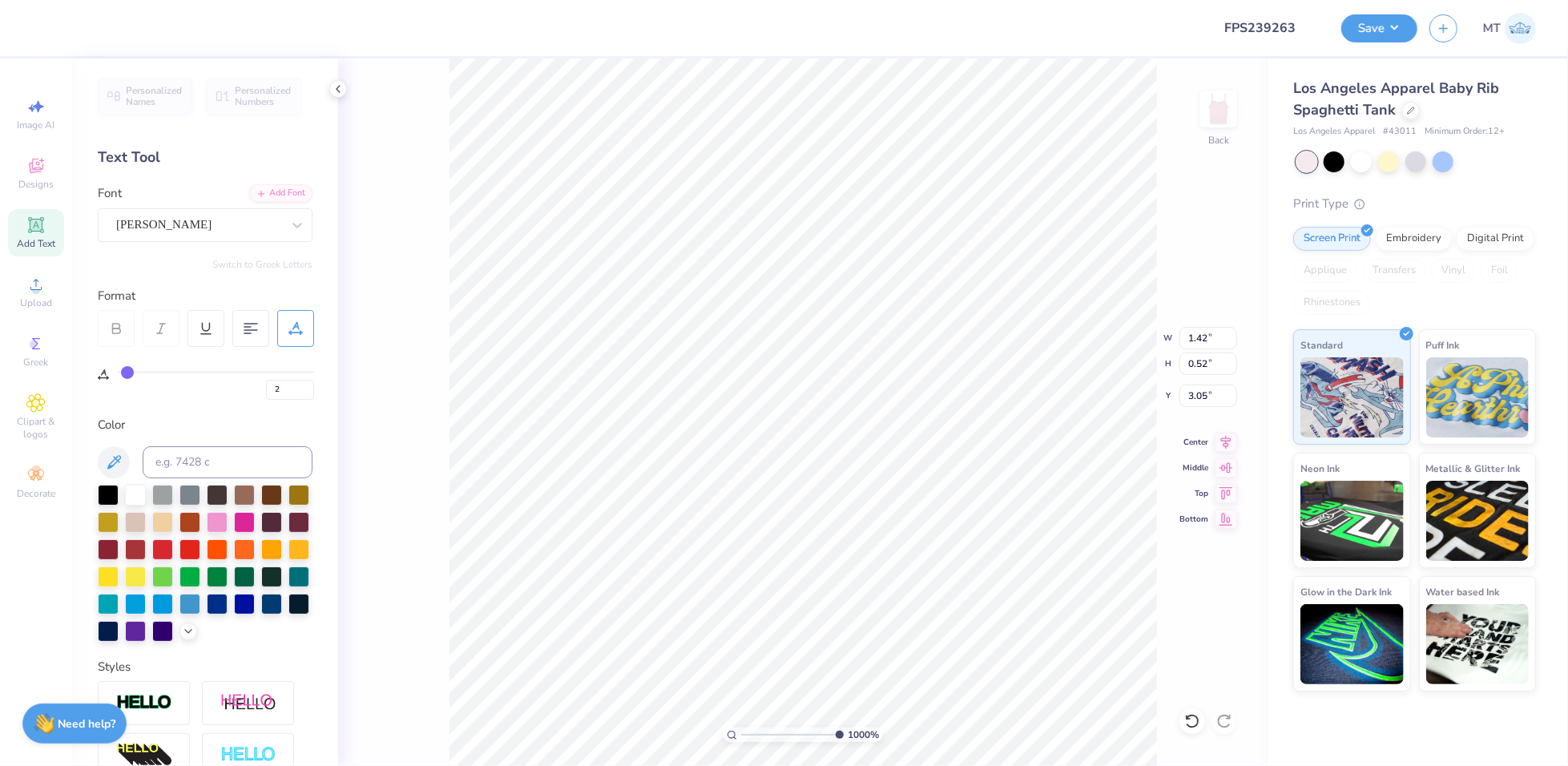
type input "0"
drag, startPoint x: 127, startPoint y: 377, endPoint x: 105, endPoint y: 376, distance: 22.0
type input "0"
click at [117, 373] on input "range" at bounding box center [216, 372] width 197 height 2
type input "1.37"
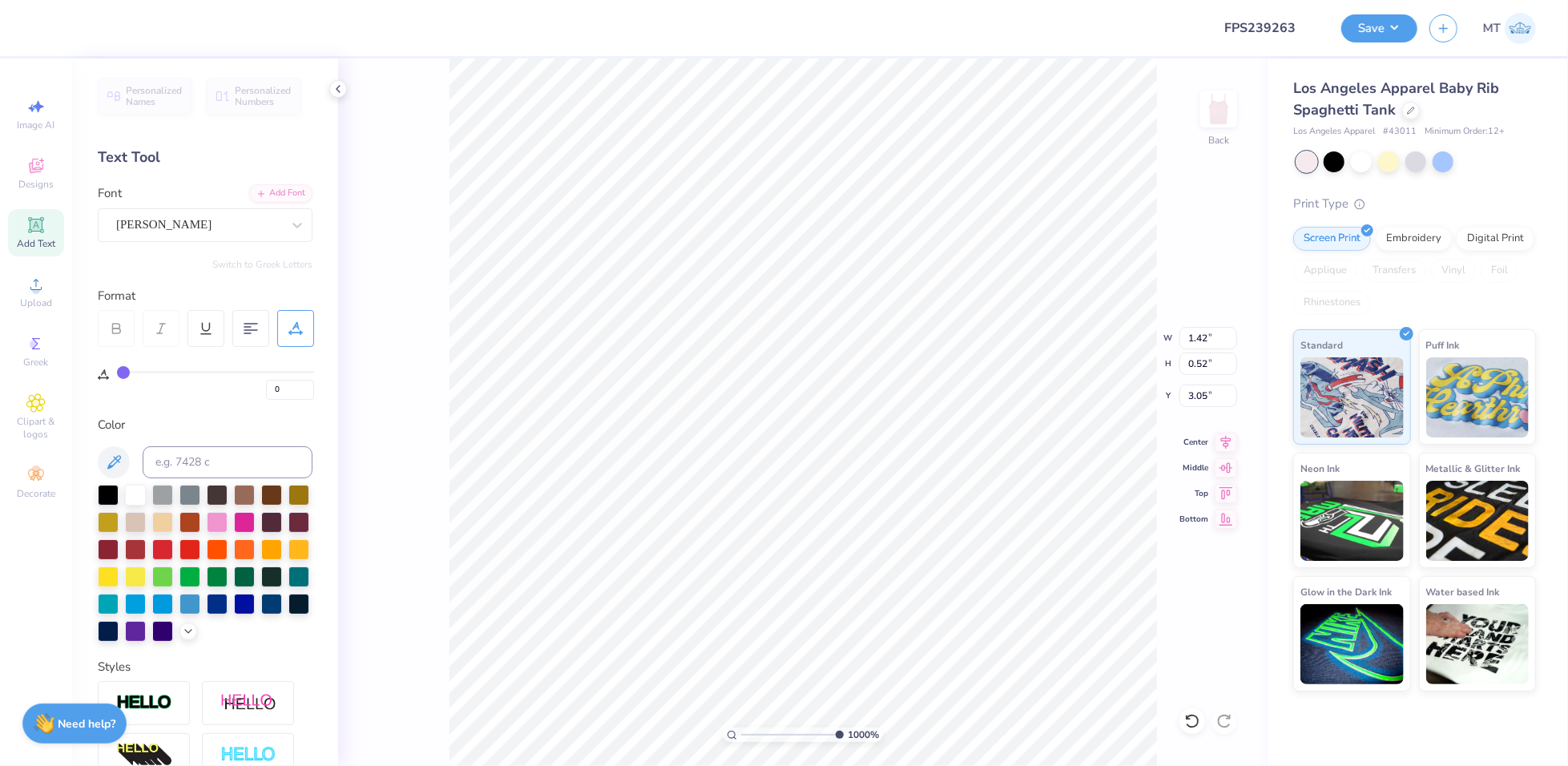
type input "0.51"
type input "10"
paste textarea "GP"
type textarea "GPhi"
type textarea "GPhiB"
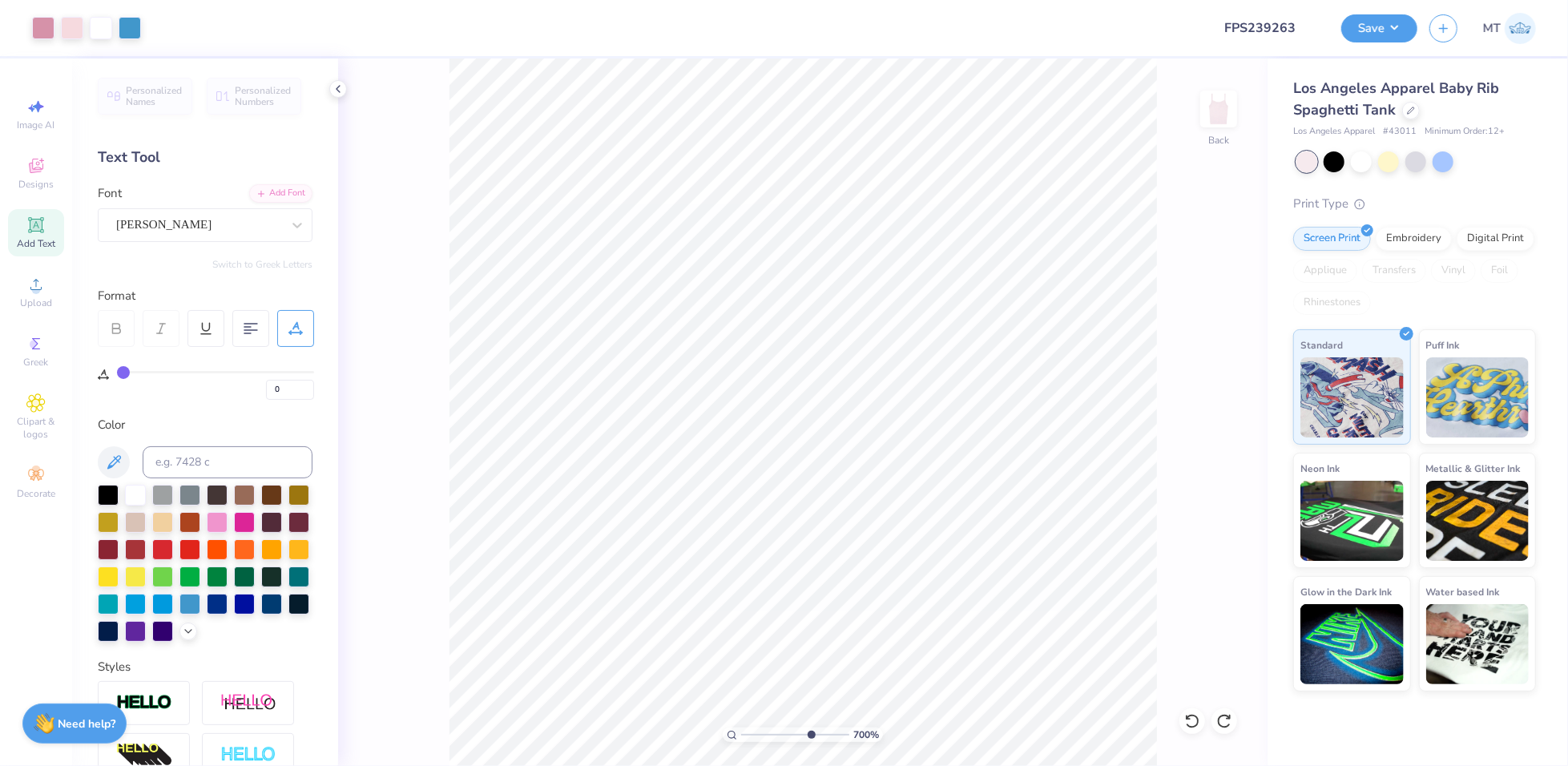
type input "10"
type input "0.32"
type input "0.29"
type input "2.75"
type input "9.80981183897848"
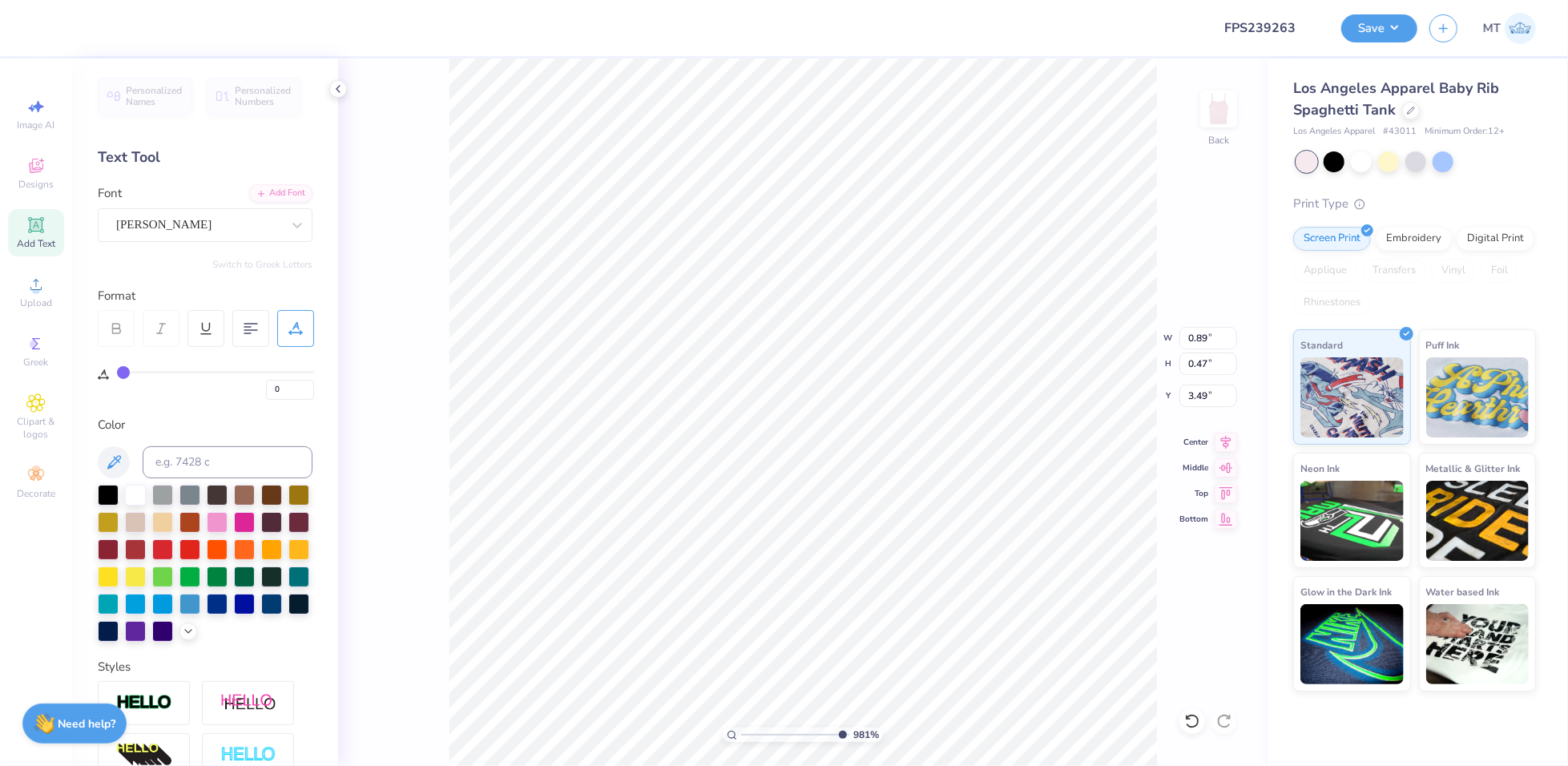
type input "1.37"
type input "0.51"
type input "3.05"
type input "9.80981183897848"
type textarea "bi d day"
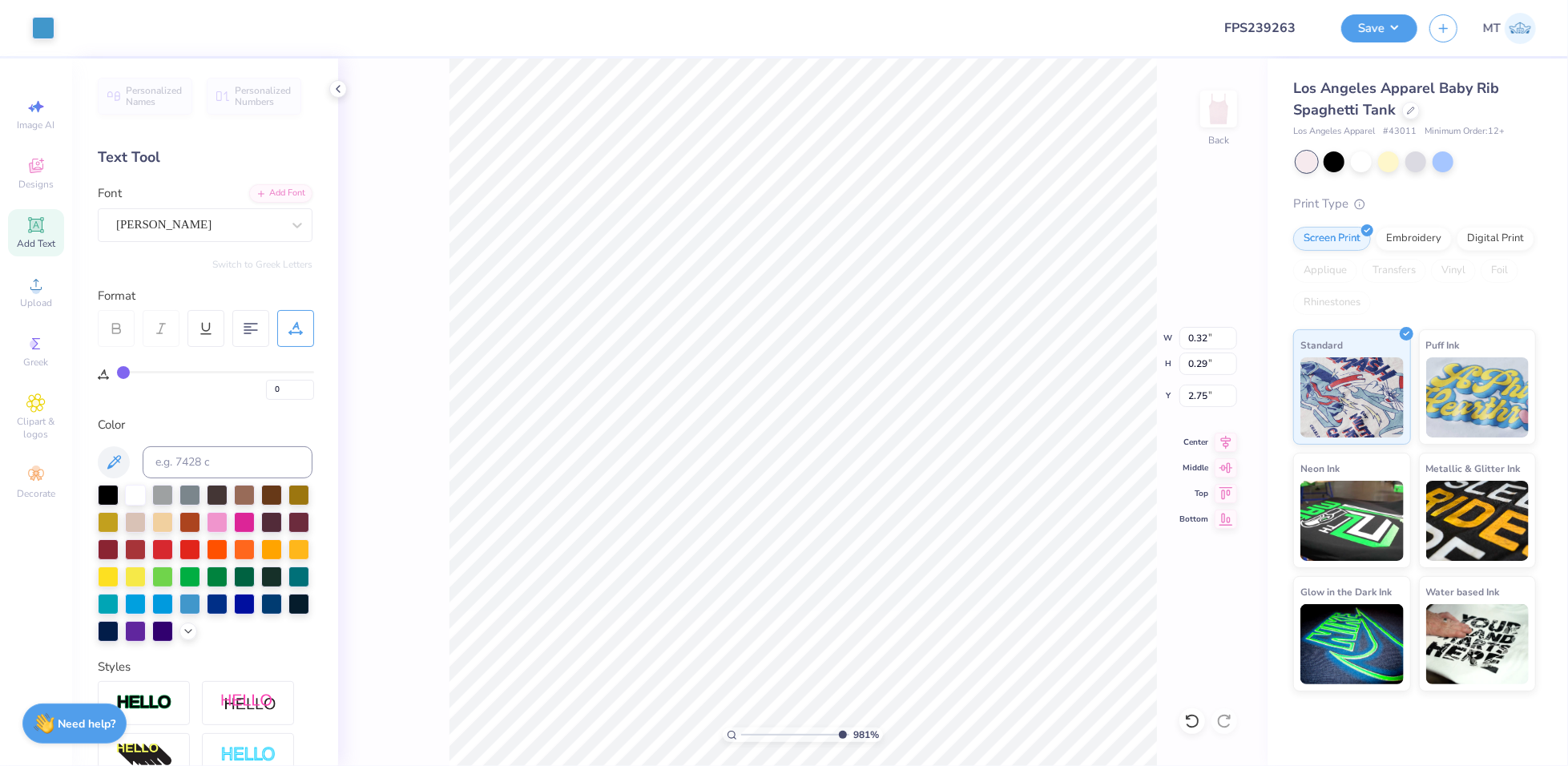
type input "9.80981183897848"
type input "3.49"
type input "9.80981183897848"
type input "1.21"
type input "0.47"
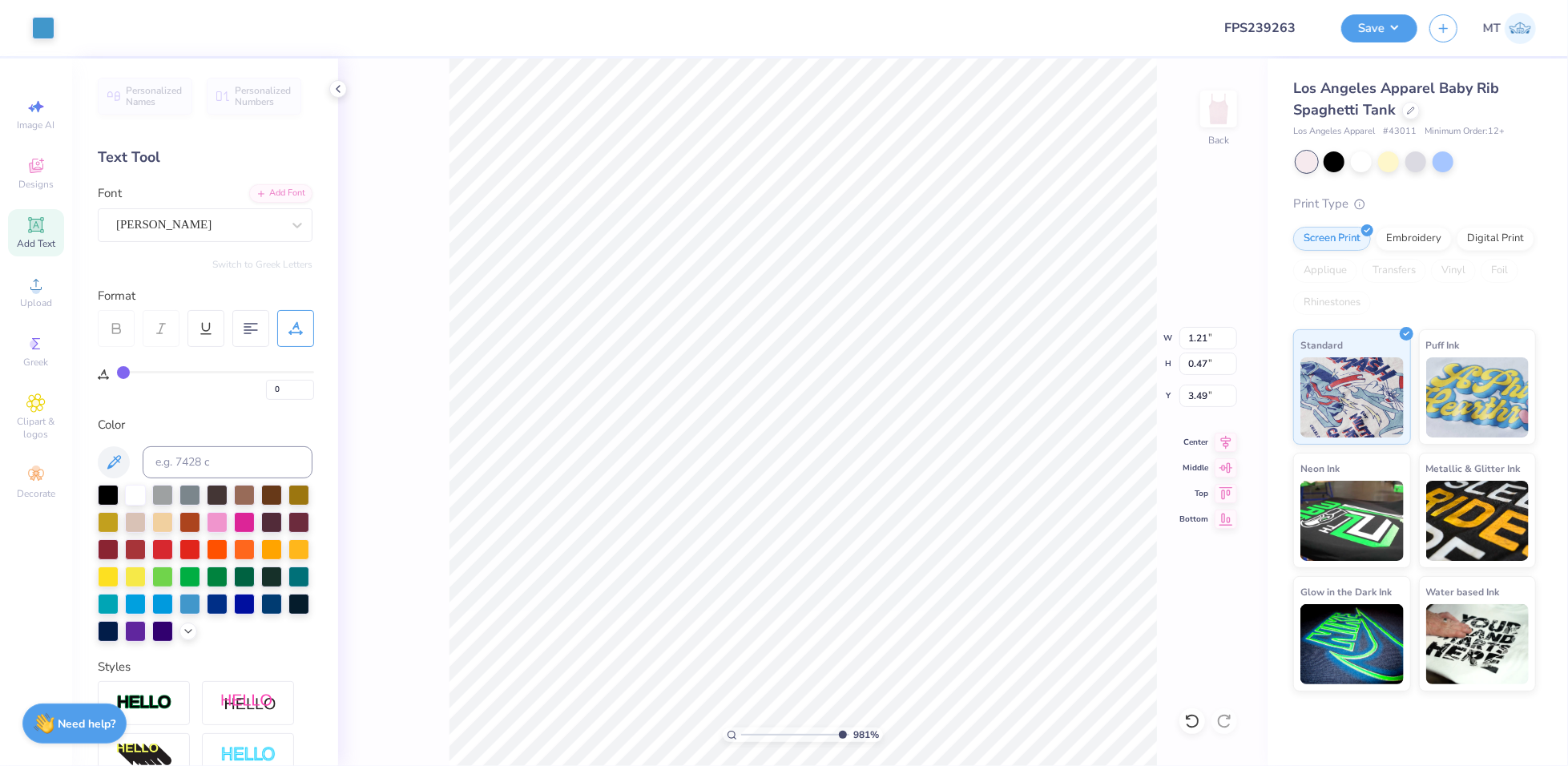
type input "9.80981183897848"
type input "3.53"
type input "9.80981183897848"
type textarea "bid"
type input "9.80981183897848"
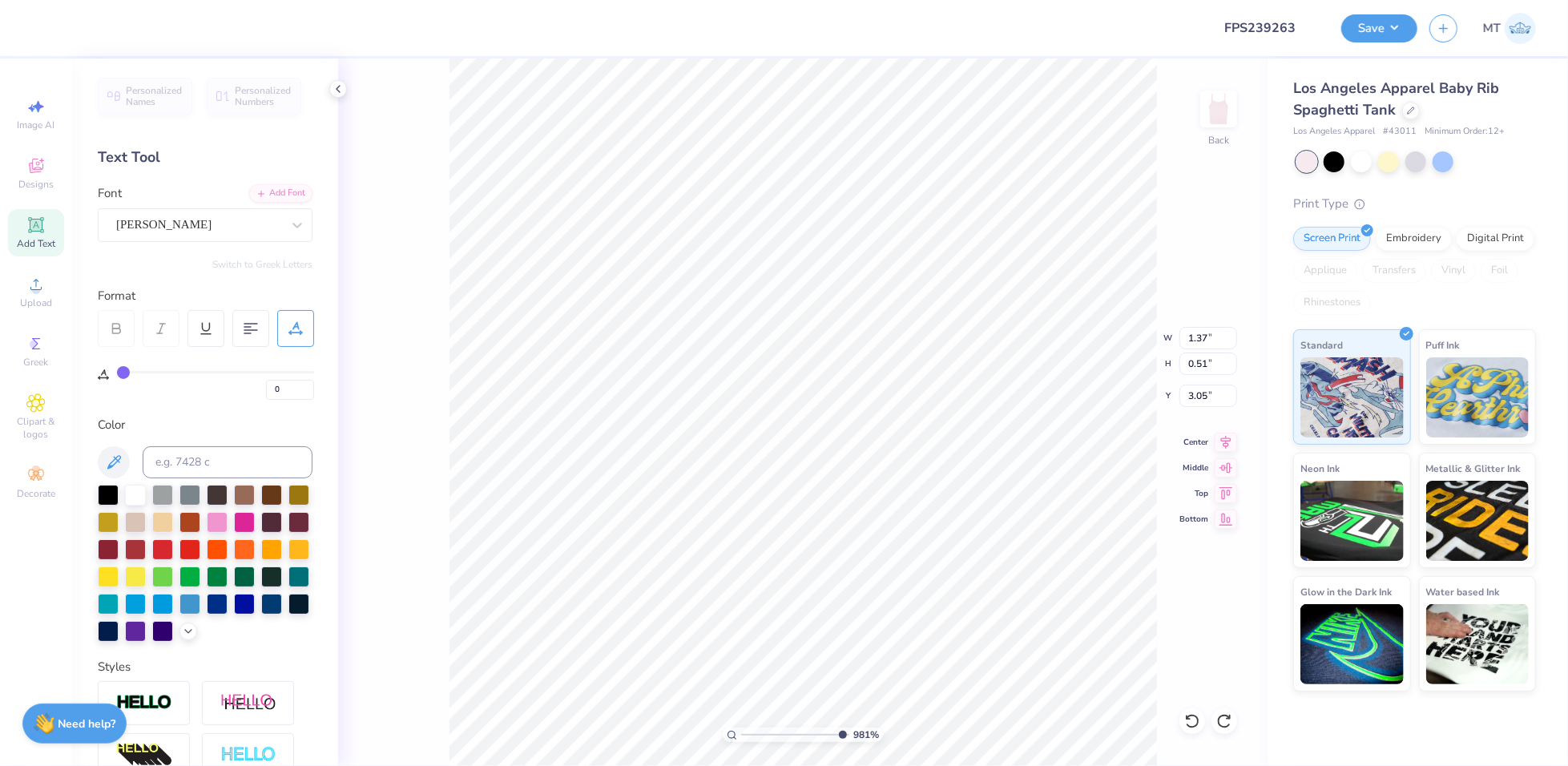
type textarea "bid"
type input "9.80981183897848"
type input "2.70"
type input "9.80981183897848"
type input "2.97"
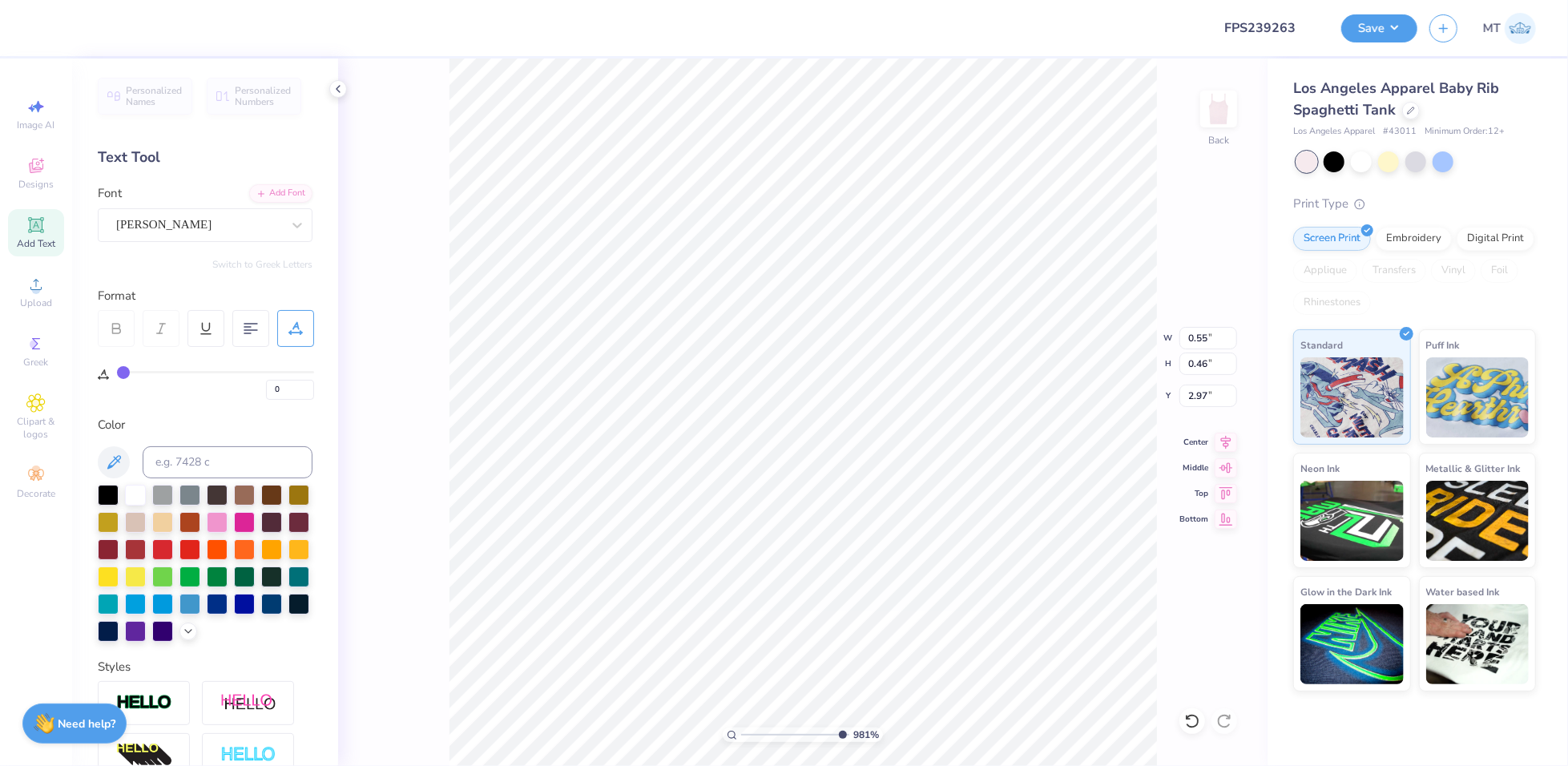
type input "9.80981183897848"
type input "2.70"
type input "9.80981183897848"
type input "3.04"
type input "9.80981183897848"
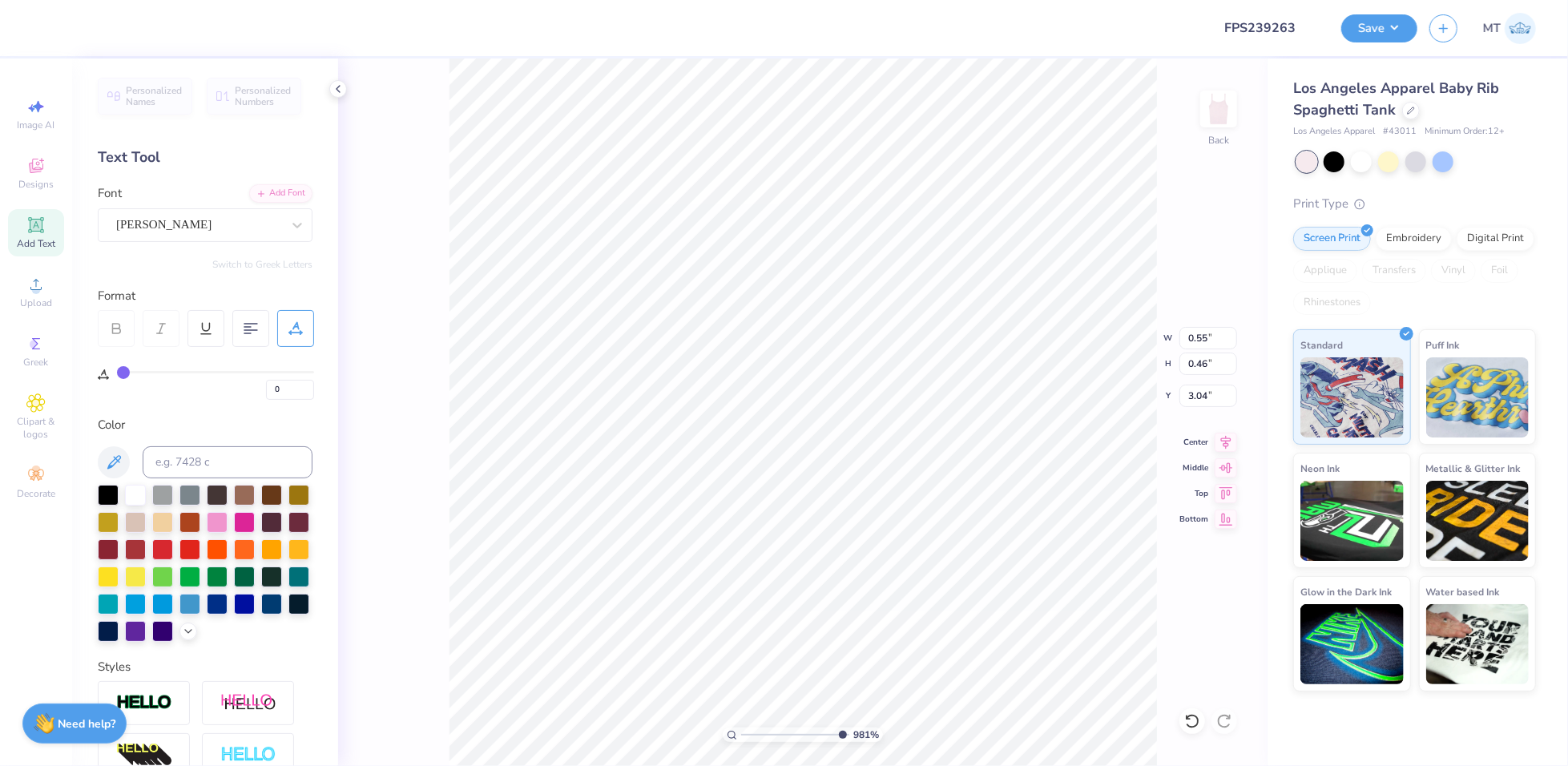
type textarea "d"
type input "9.80981183897848"
type textarea "day"
type input "9.80981183897848"
type input "3.10"
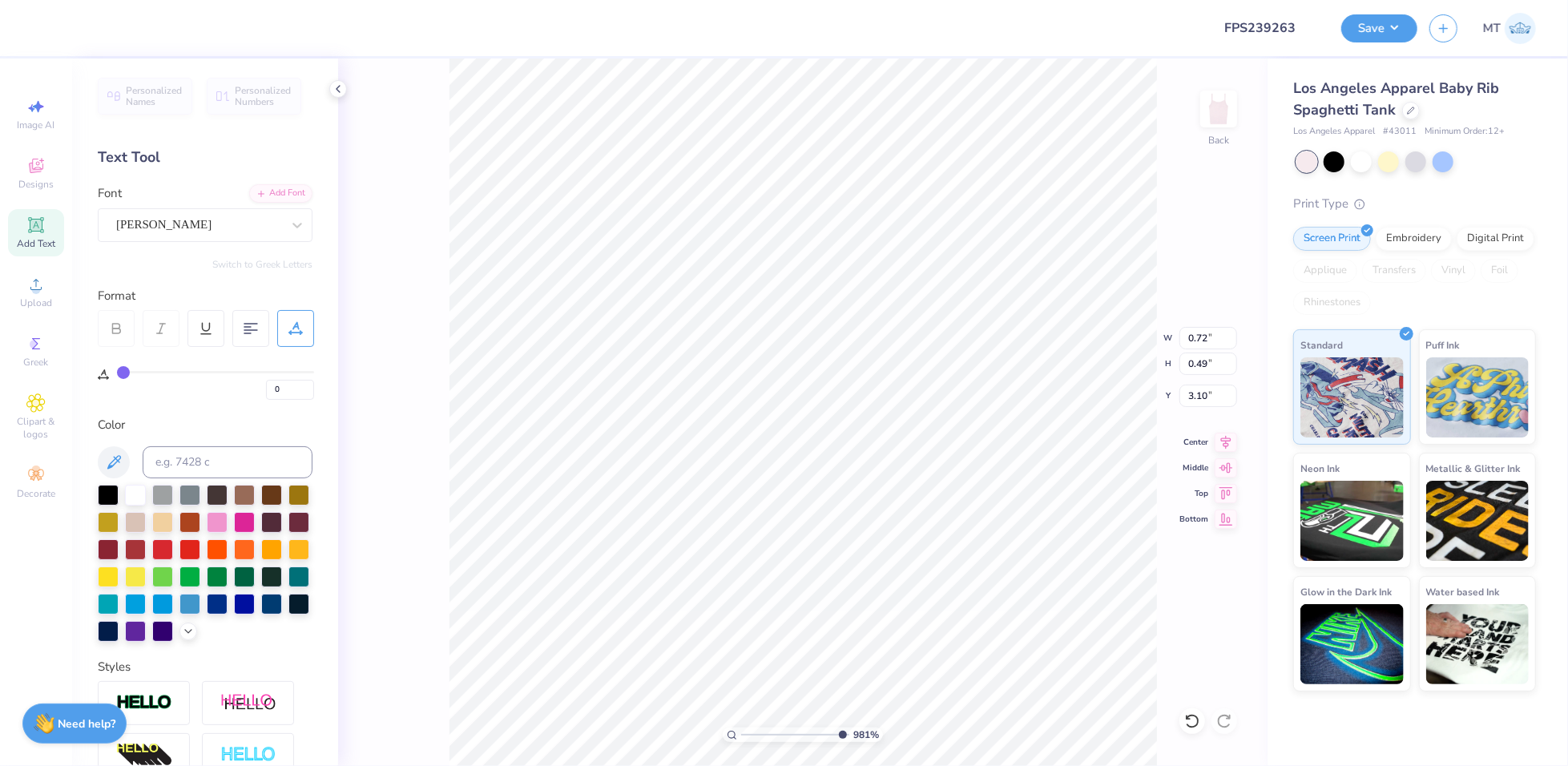
type input "9.80981183897848"
type input "0.89"
type input "0.47"
type input "3.49"
type input "9.80981183897848"
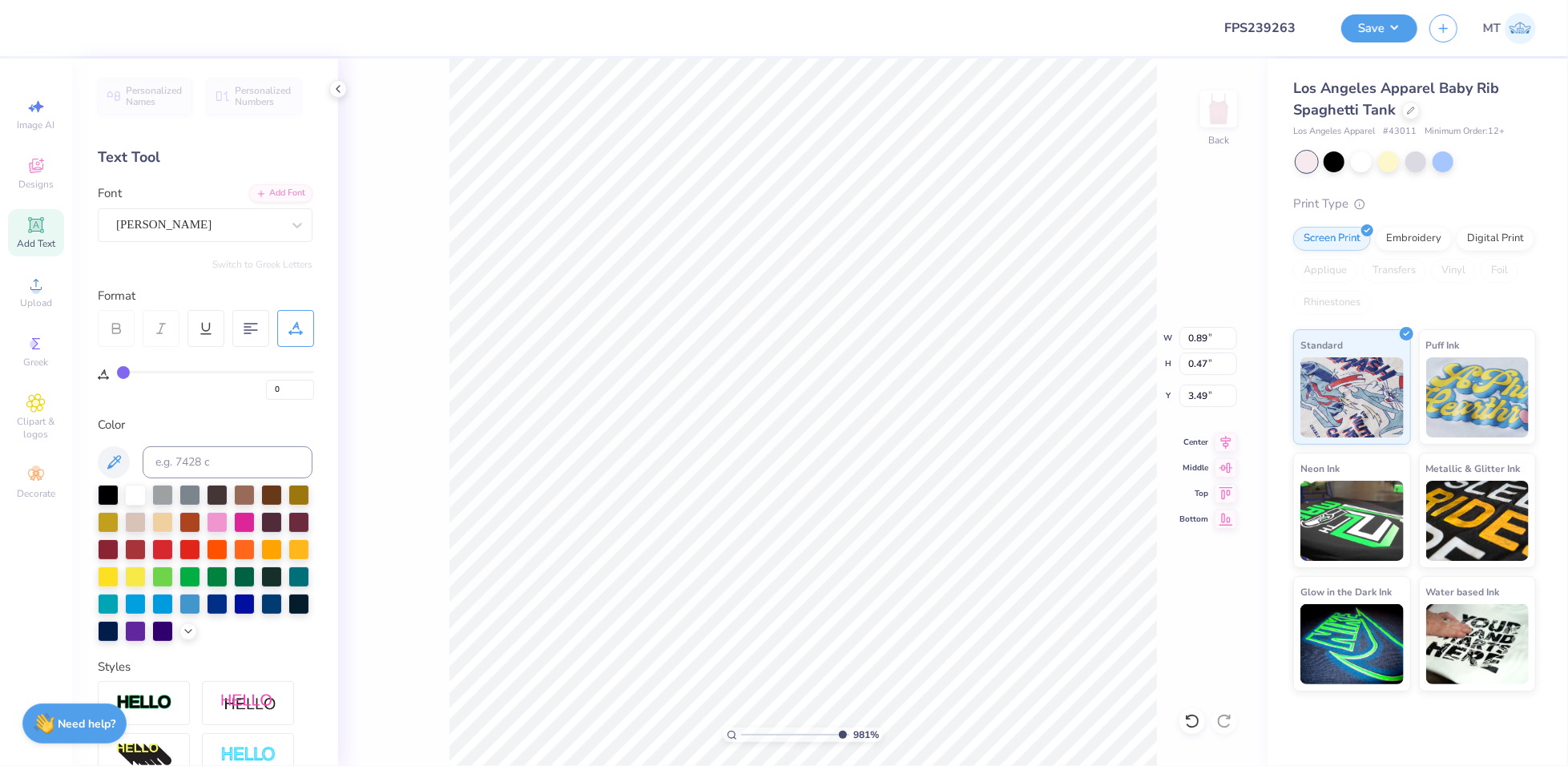
type input "3.53"
type input "9.80981183897848"
type input "3.49"
type input "9.80981183897848"
type input "2.84"
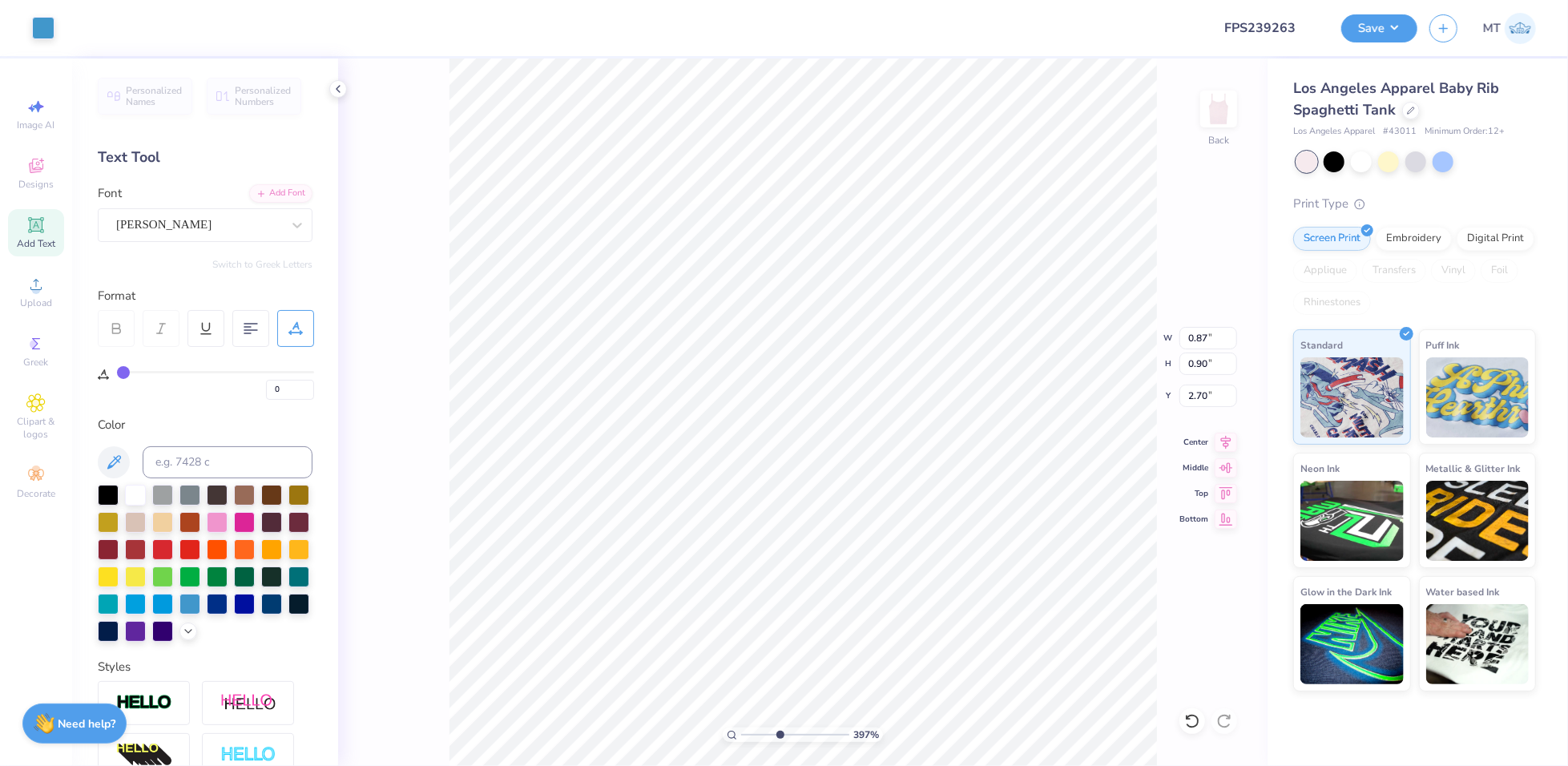
type input "4.98995745096816"
type input "1.16"
type input "1.21"
type input "2.57"
type input "1"
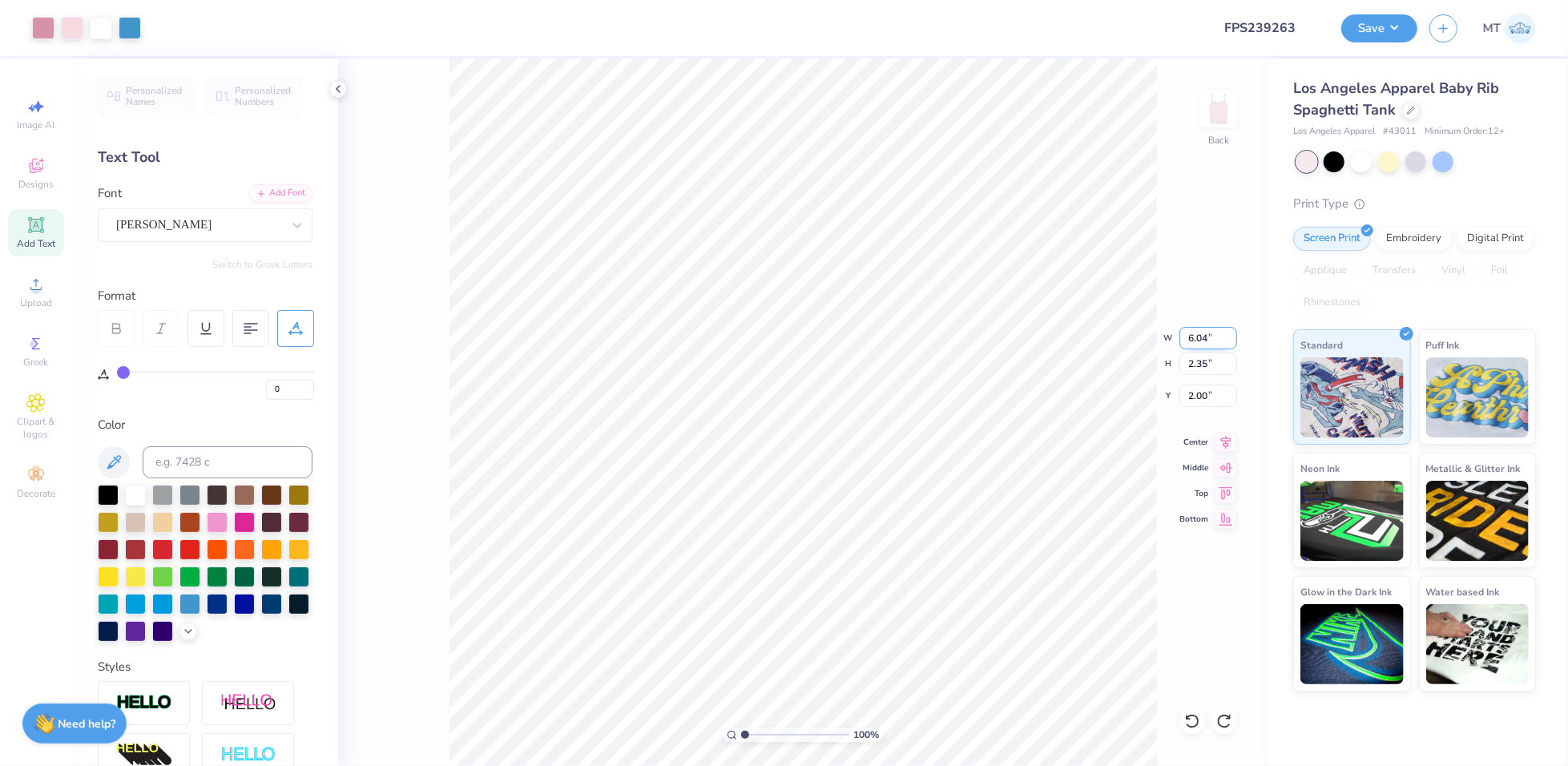
click at [1196, 334] on input "6.04" at bounding box center [1208, 338] width 57 height 23
type input "6.00"
type input "2.33"
type input "2.01"
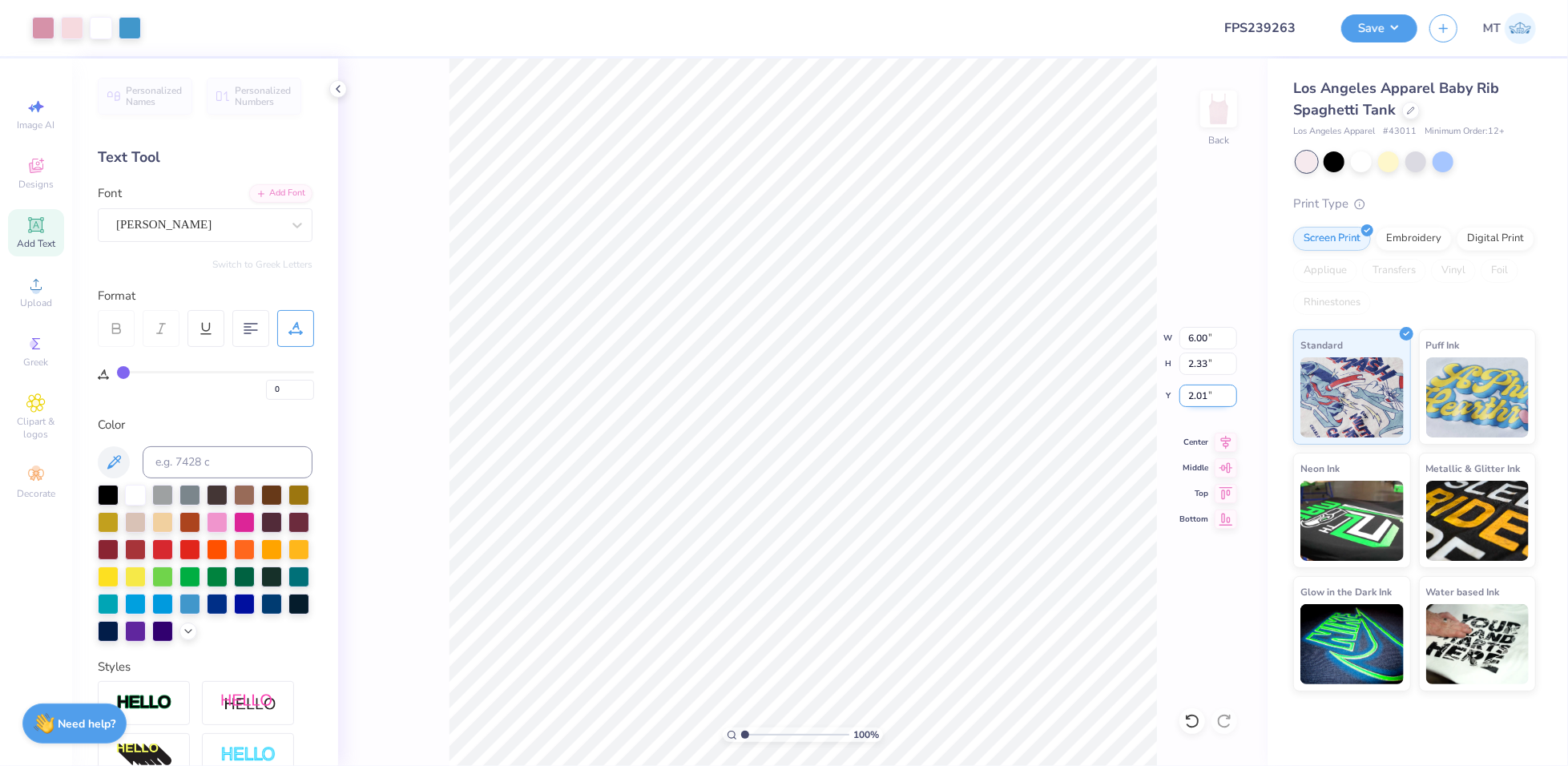
click at [1202, 389] on input "2.01" at bounding box center [1208, 396] width 57 height 23
type input "2.00"
click at [1406, 33] on button "Save" at bounding box center [1379, 26] width 76 height 28
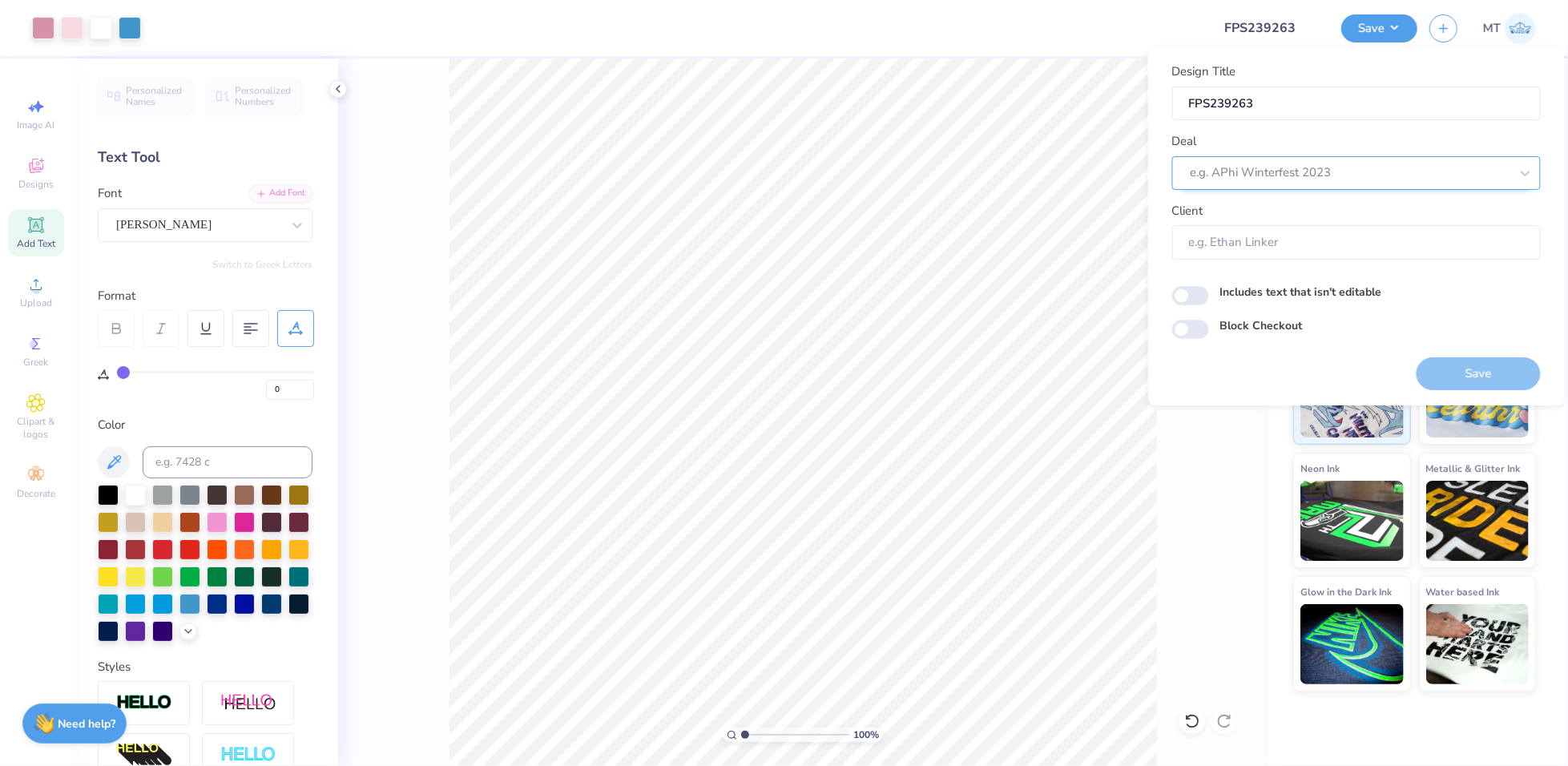
click at [1339, 169] on div at bounding box center [1349, 173] width 319 height 22
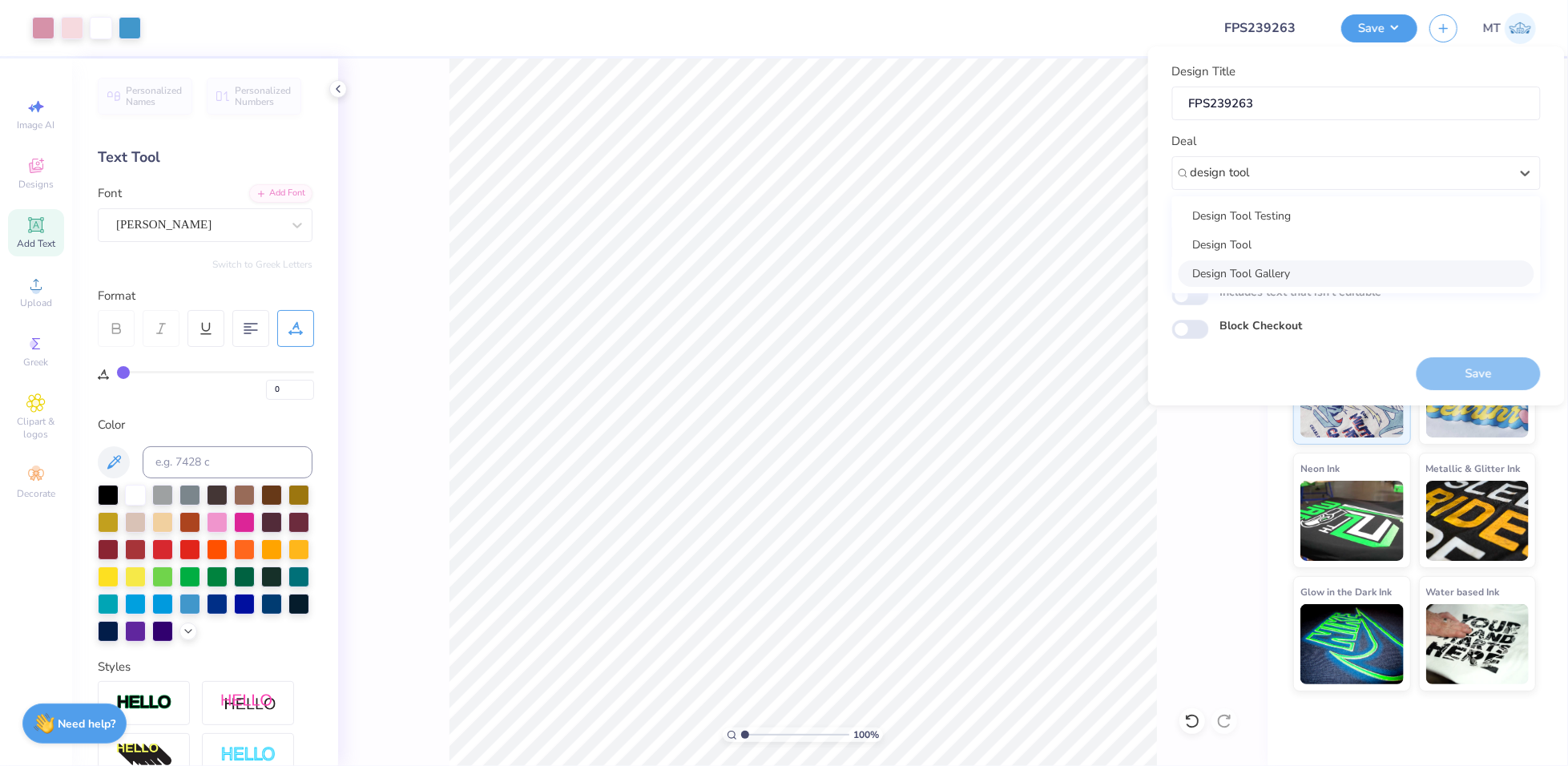
click at [1329, 287] on div "Design Tool Testing Design Tool Design Tool Gallery" at bounding box center [1356, 245] width 368 height 97
click at [1370, 277] on div "Design Tool Gallery" at bounding box center [1356, 273] width 355 height 27
type input "design tool"
type input "Design Tool Gallery User"
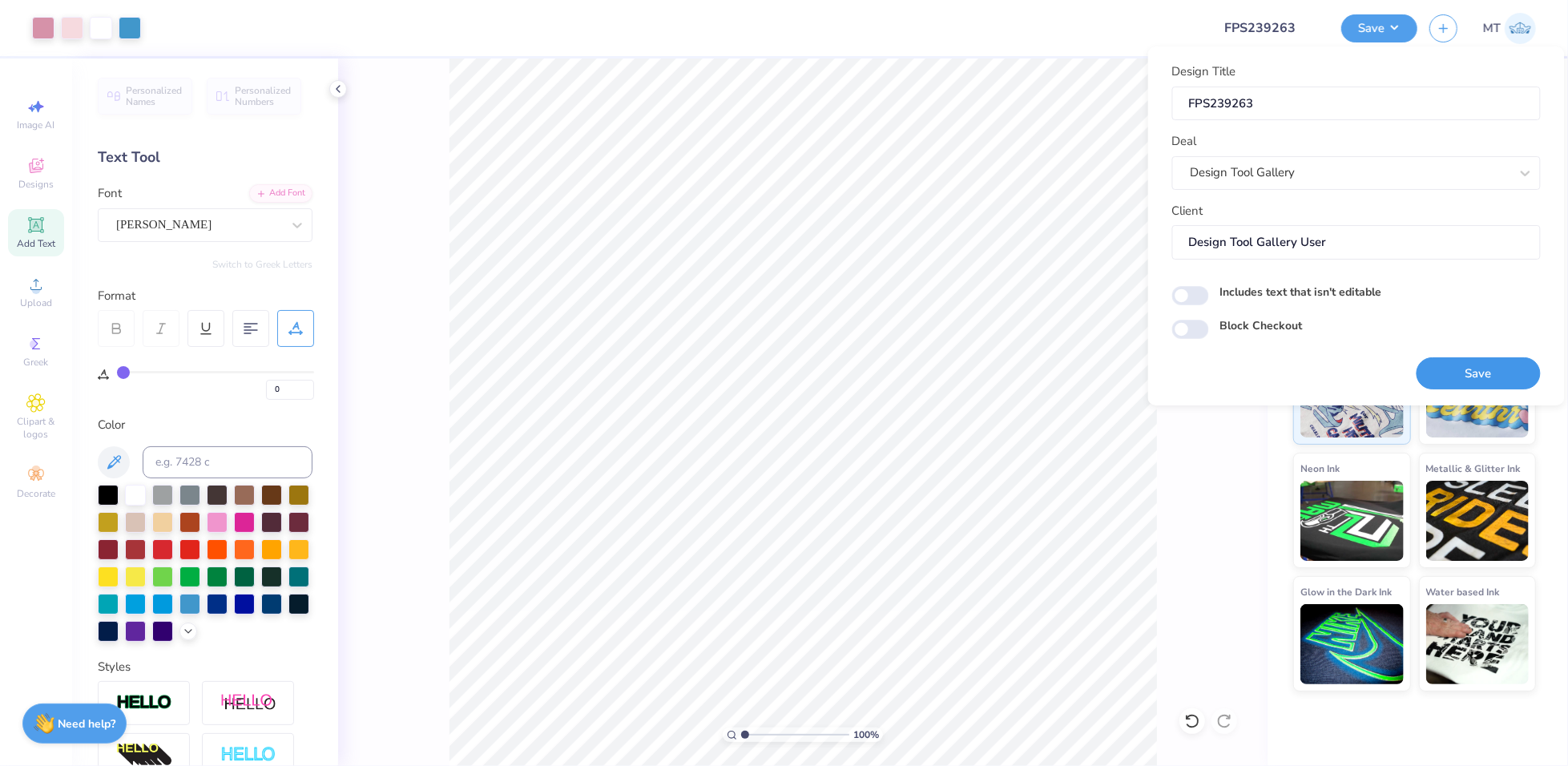
click at [1469, 371] on button "Save" at bounding box center [1478, 373] width 124 height 33
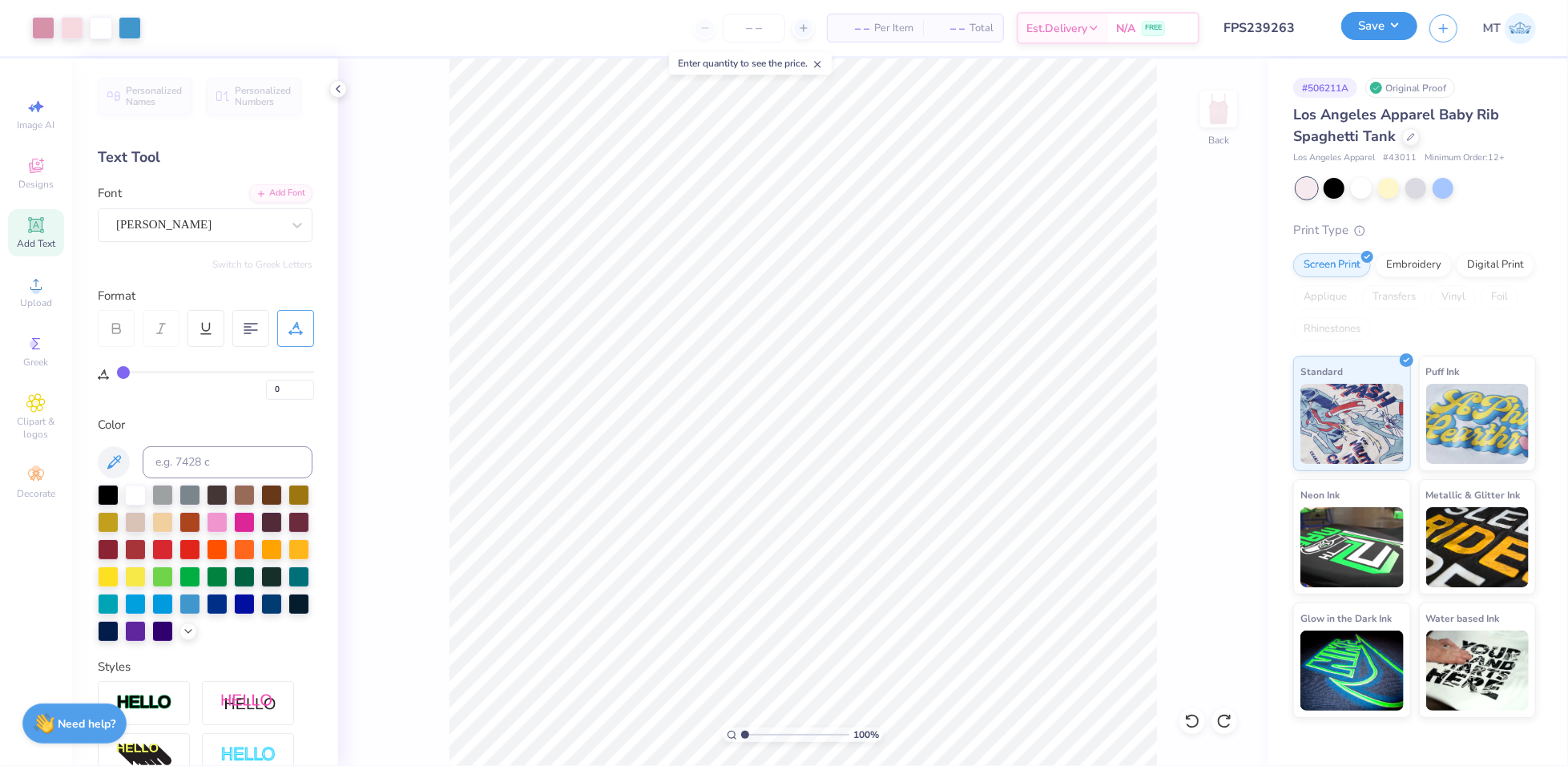
click at [1393, 35] on button "Save" at bounding box center [1379, 26] width 76 height 28
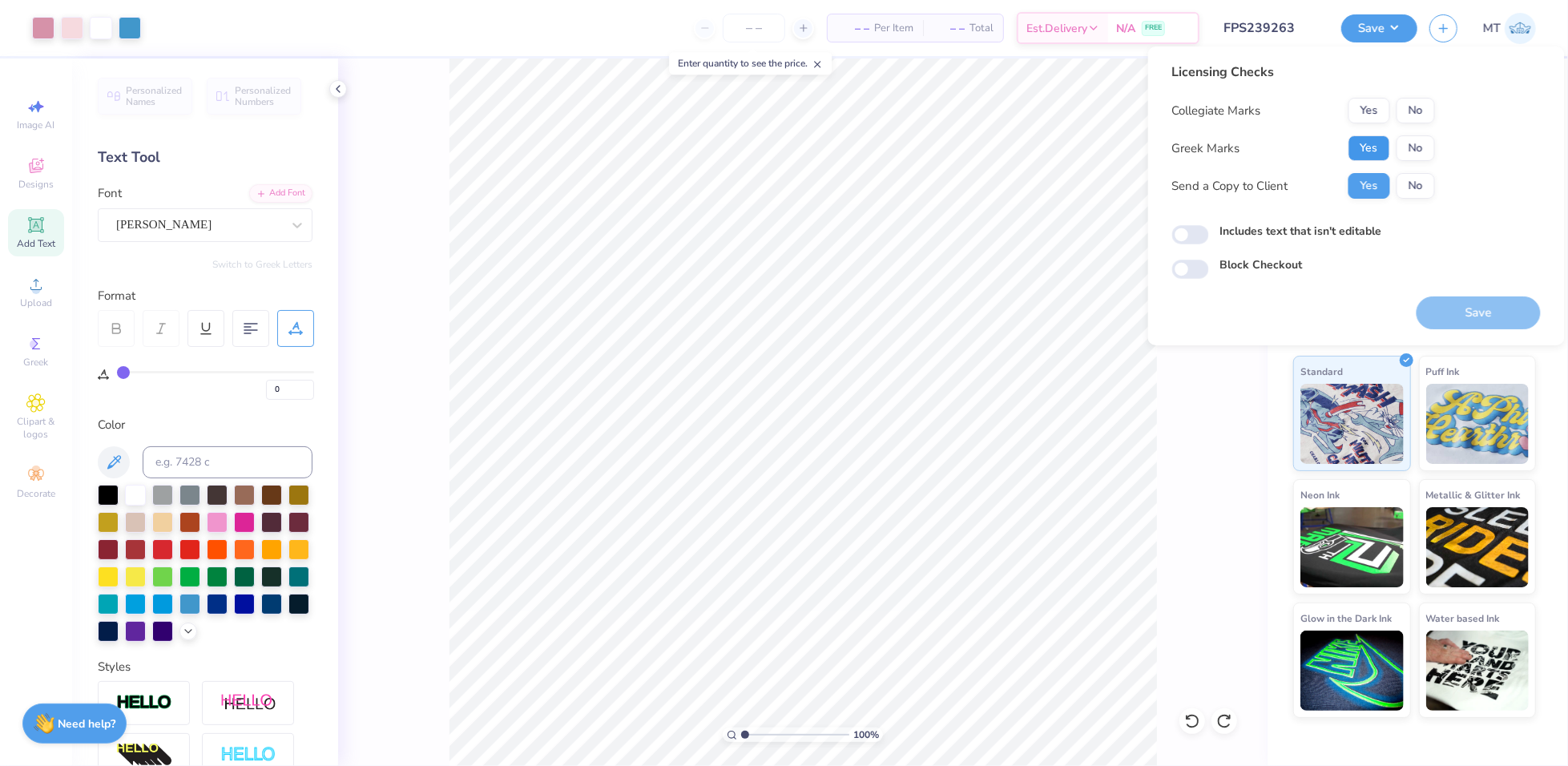
click at [1373, 139] on button "Yes" at bounding box center [1369, 148] width 41 height 26
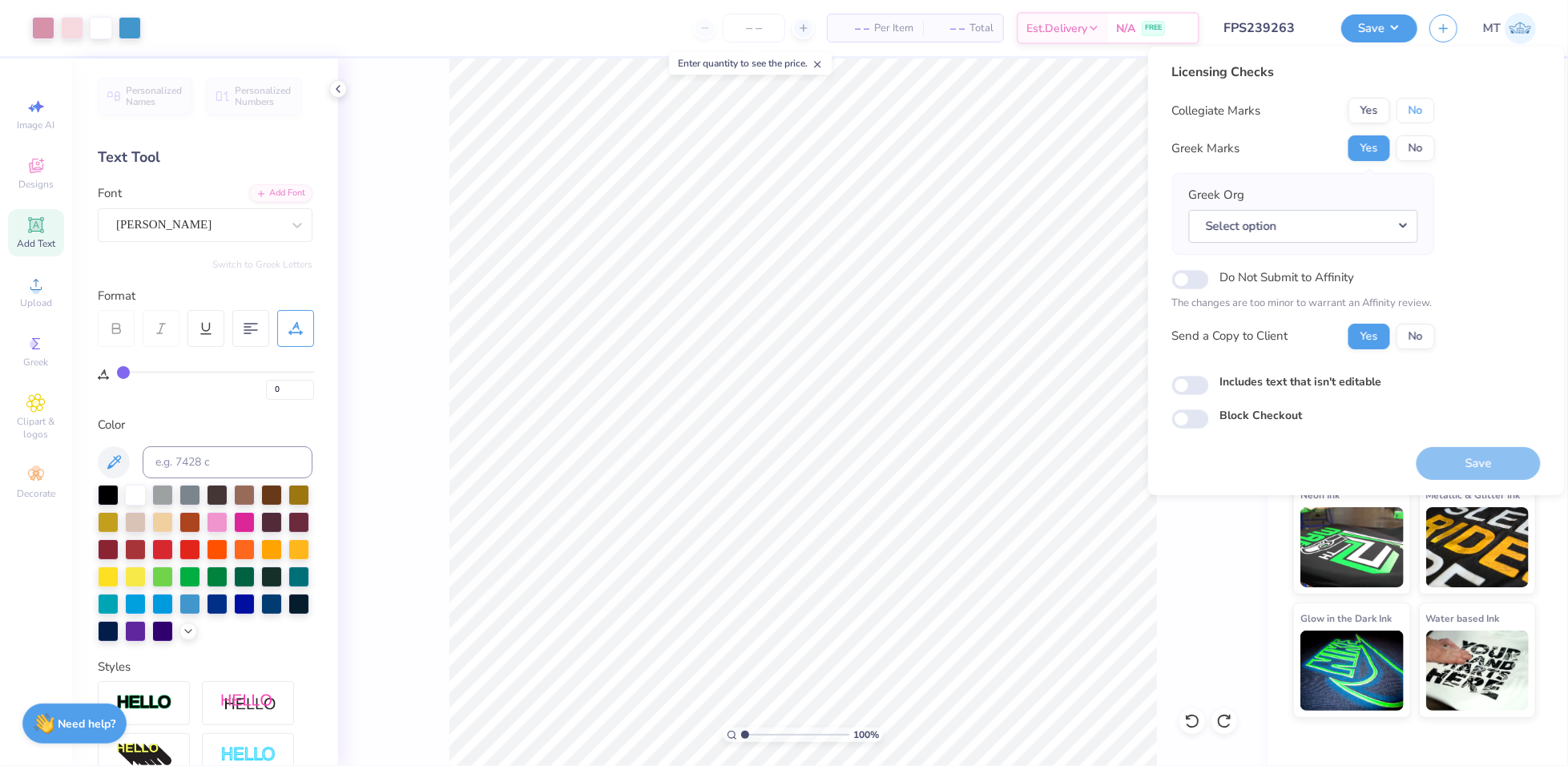
click at [1409, 113] on button "No" at bounding box center [1415, 111] width 38 height 26
click at [1390, 215] on button "Select option" at bounding box center [1304, 226] width 229 height 33
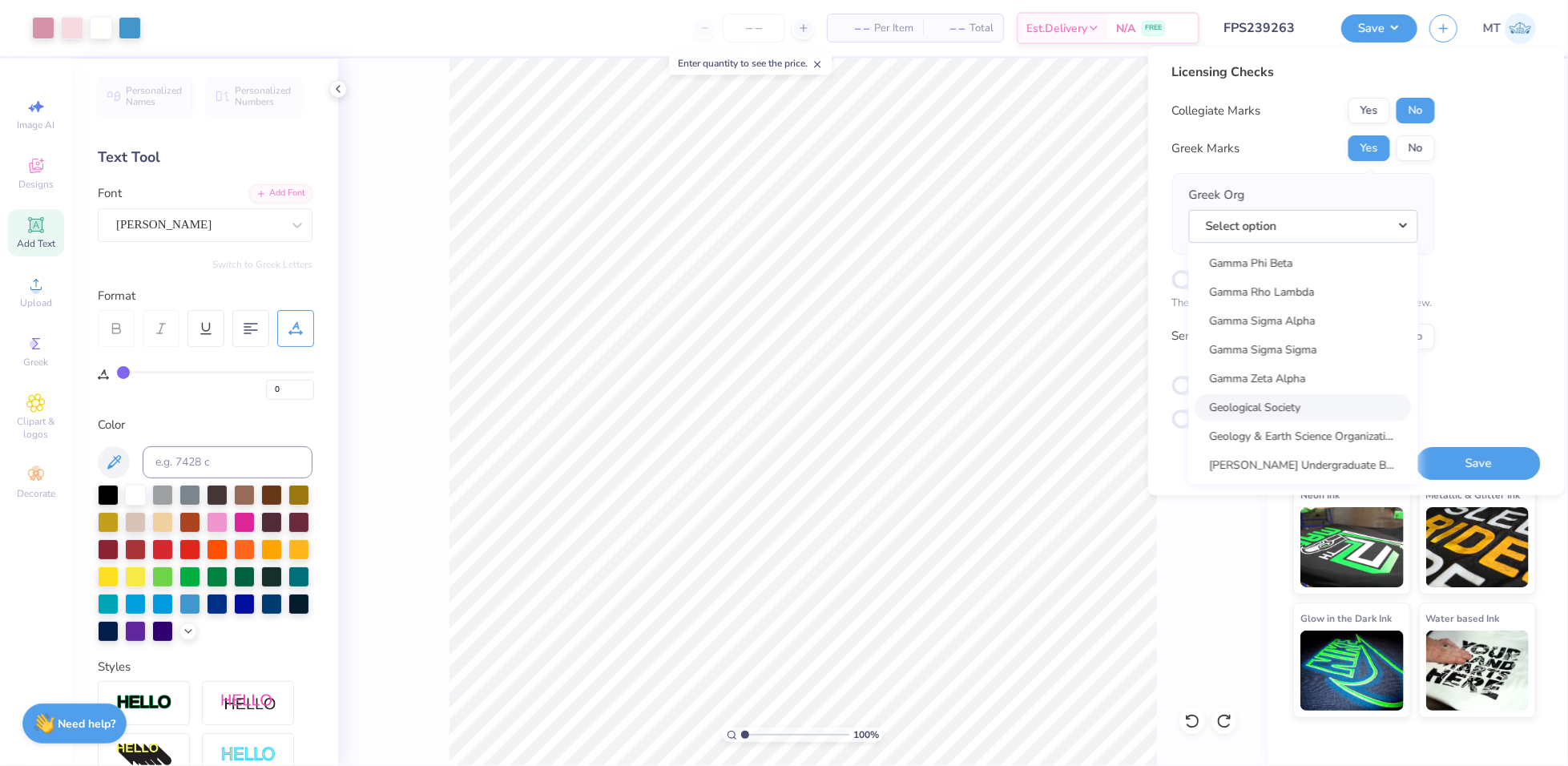
scroll to position [5036, 0]
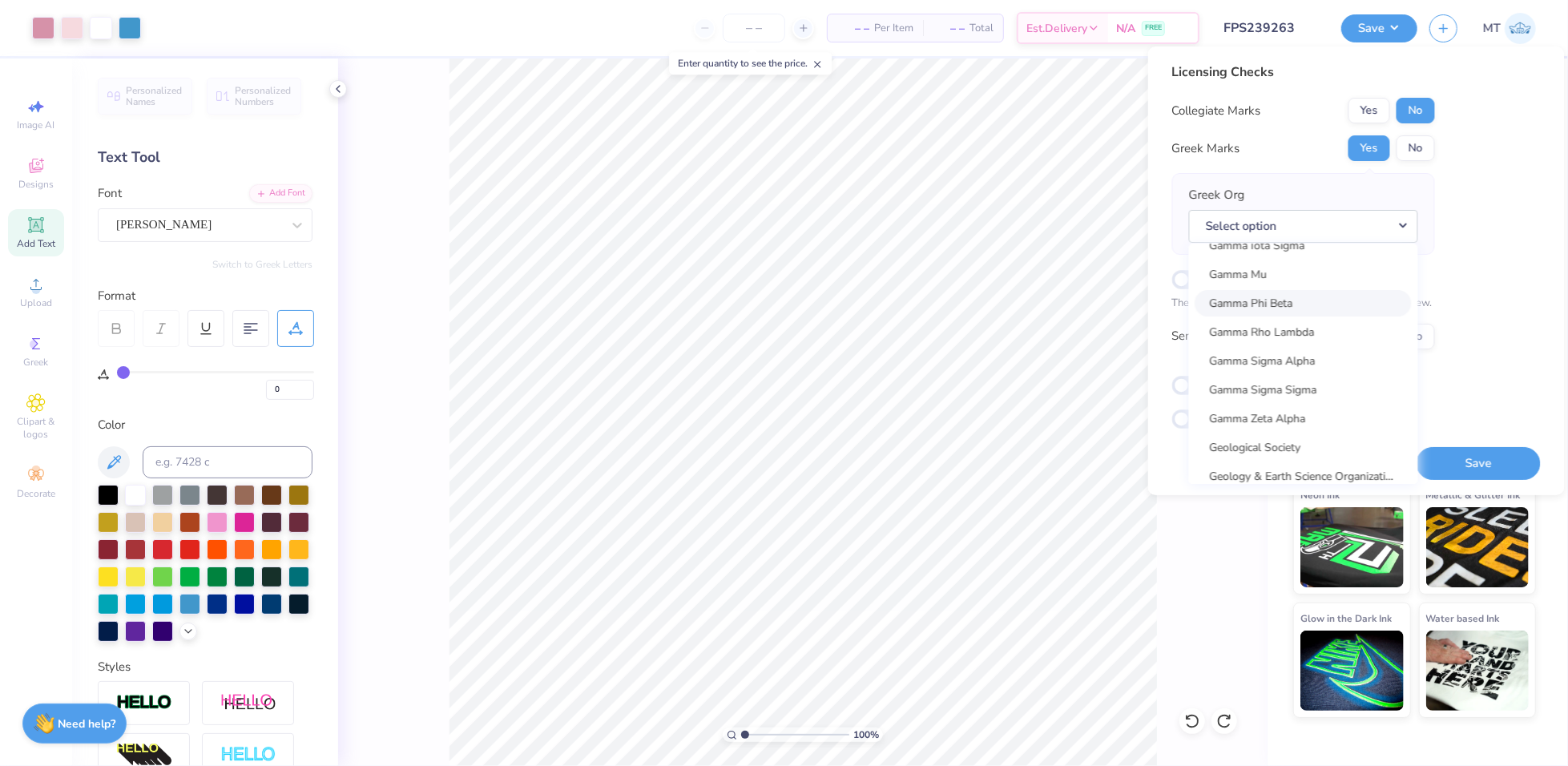
click at [1299, 307] on link "Gamma Phi Beta" at bounding box center [1303, 303] width 216 height 27
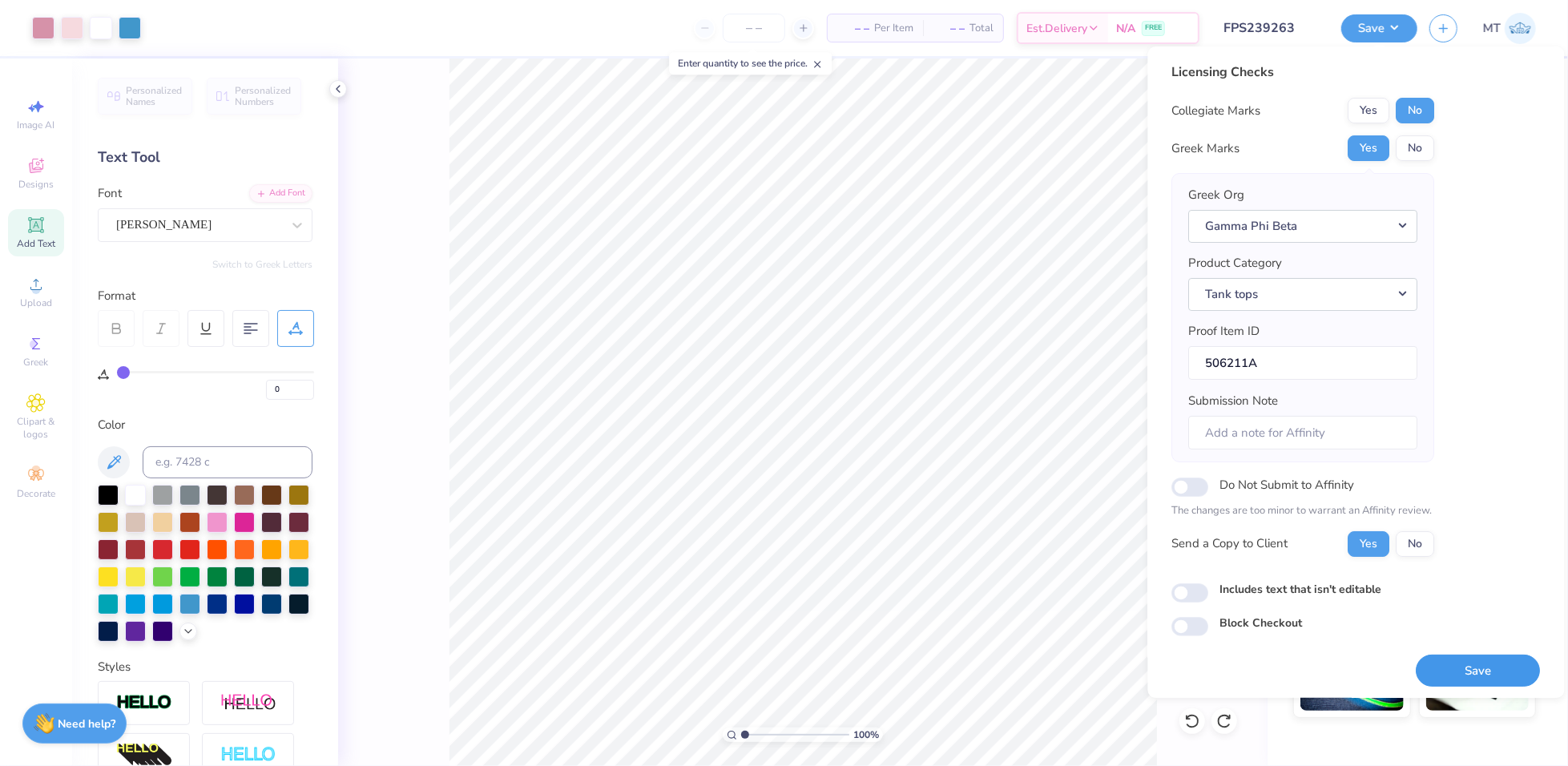
click at [1473, 661] on button "Save" at bounding box center [1478, 670] width 124 height 33
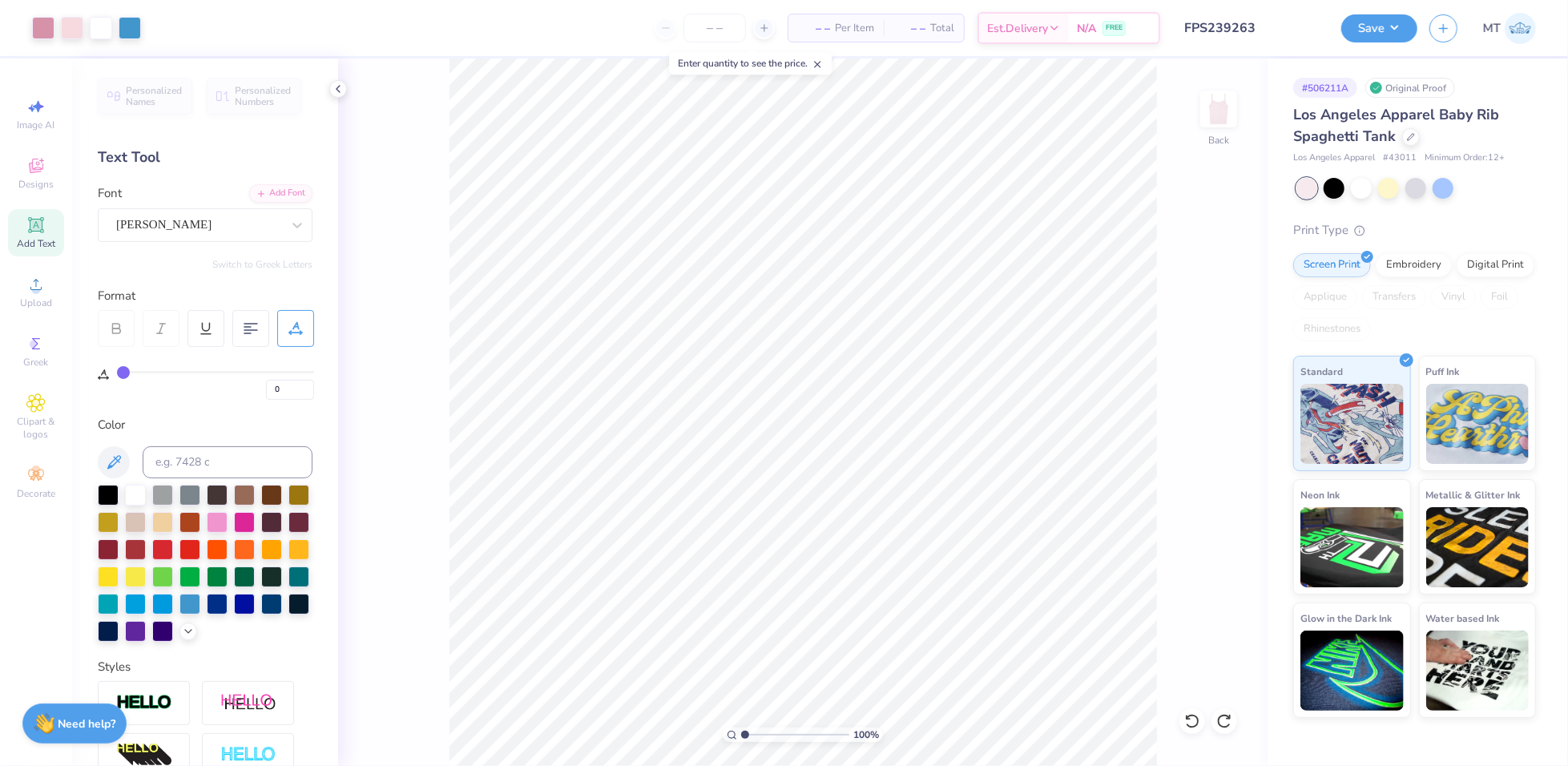
click at [1258, 28] on input "FPS239263" at bounding box center [1250, 28] width 157 height 32
